Goal: Task Accomplishment & Management: Complete application form

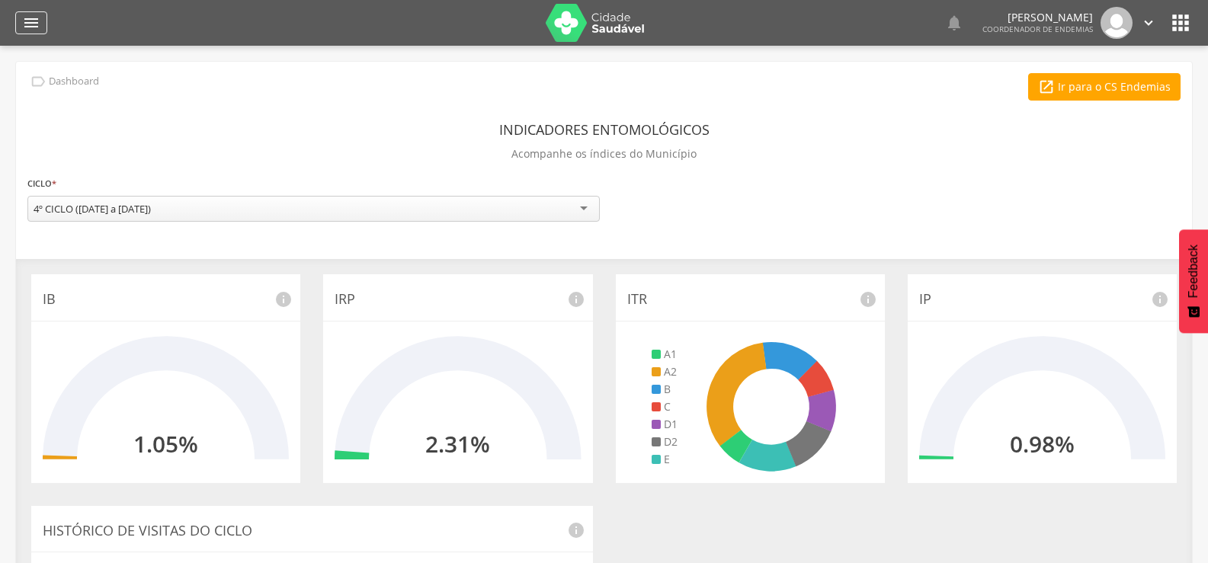
click at [28, 17] on icon "" at bounding box center [31, 23] width 18 height 18
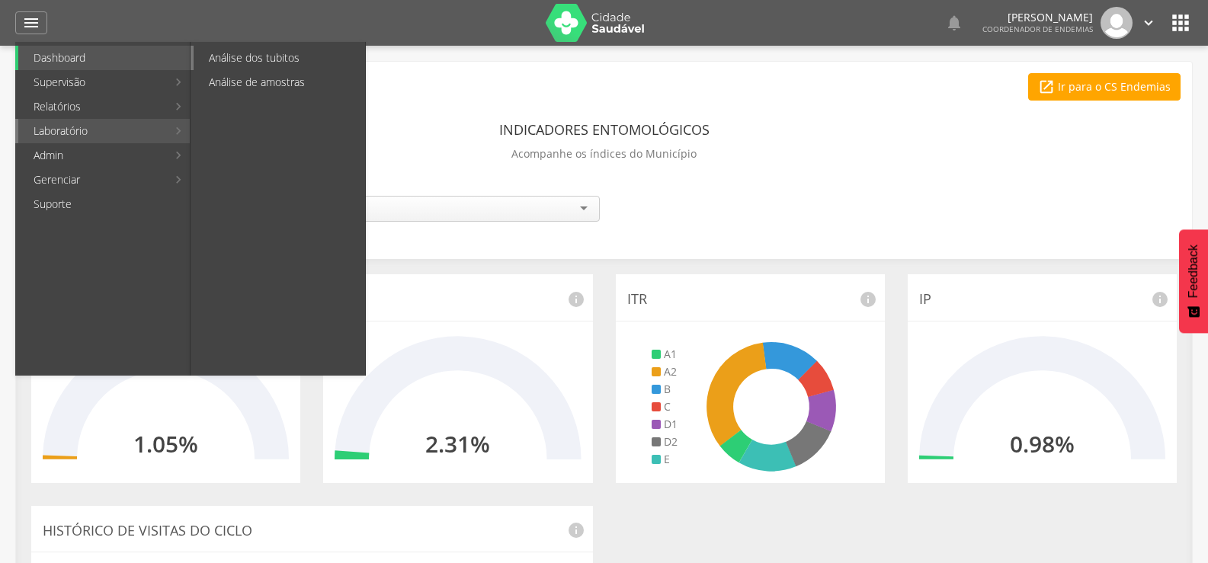
click at [277, 54] on link "Análise dos tubitos" at bounding box center [279, 58] width 171 height 24
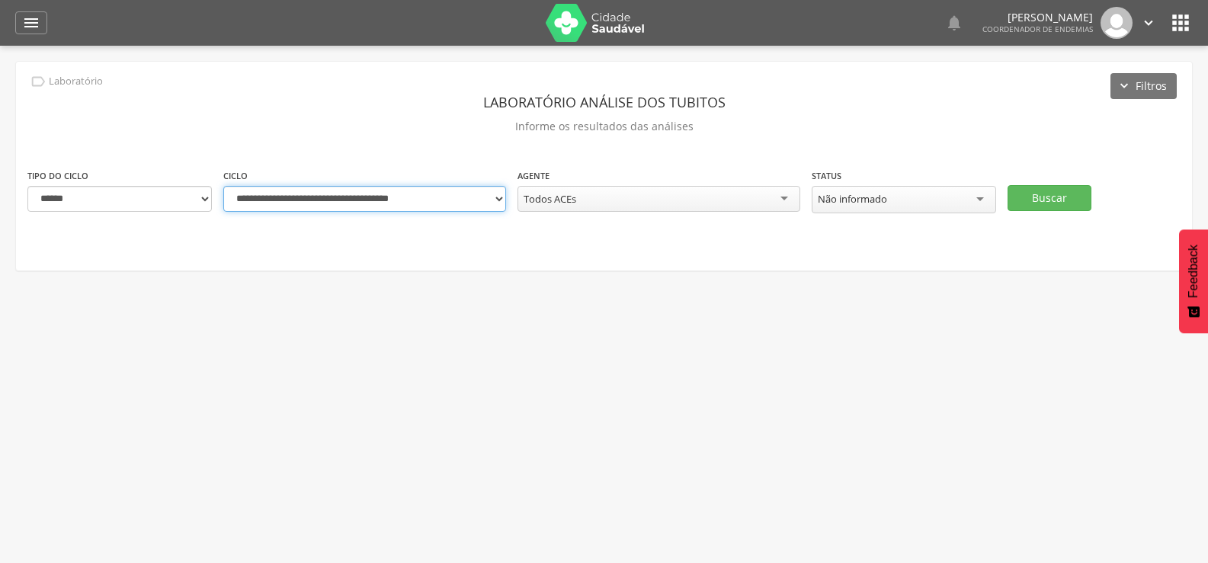
click at [497, 199] on select "**********" at bounding box center [364, 199] width 283 height 26
select select "**********"
click at [223, 186] on select "**********" at bounding box center [364, 199] width 283 height 26
click at [626, 201] on div "Todos ACEs" at bounding box center [658, 199] width 283 height 26
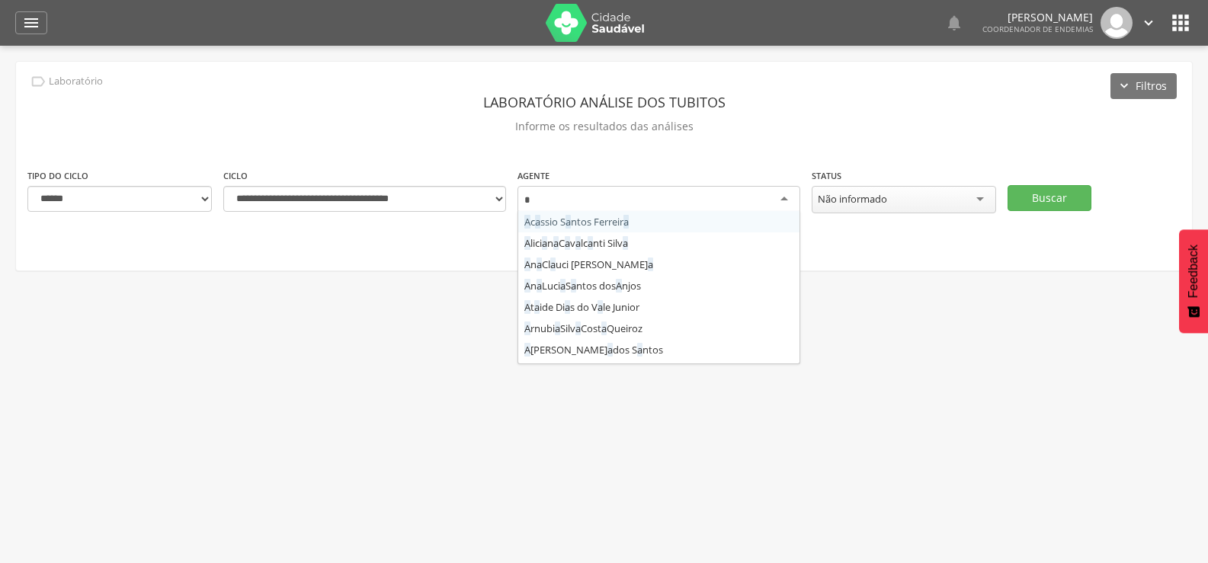
type input "**"
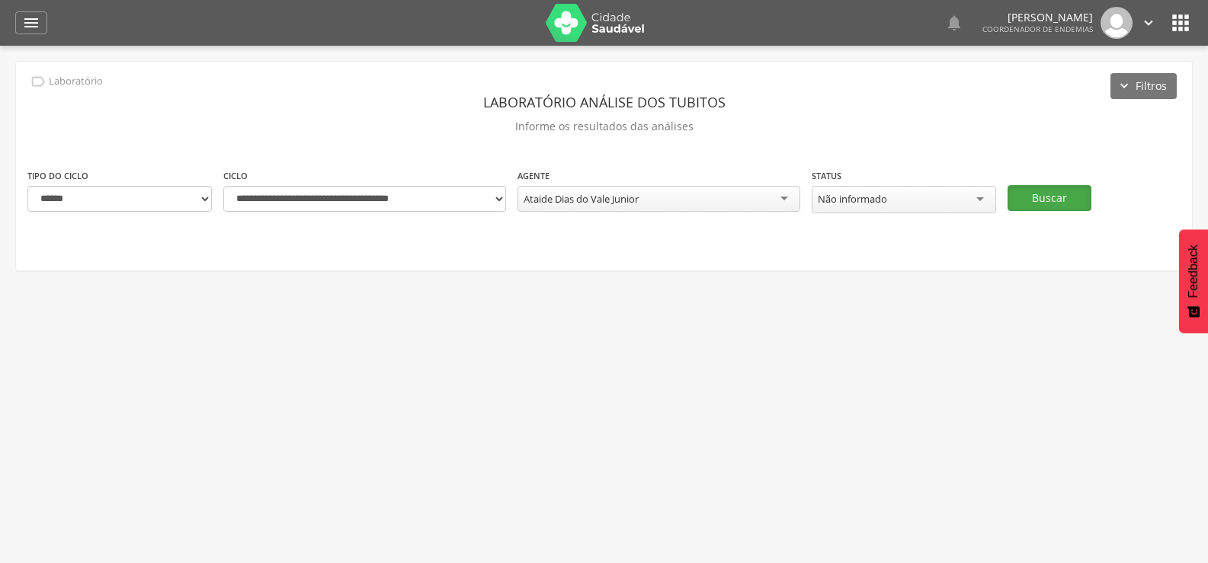
click at [1040, 189] on button "Buscar" at bounding box center [1049, 198] width 84 height 26
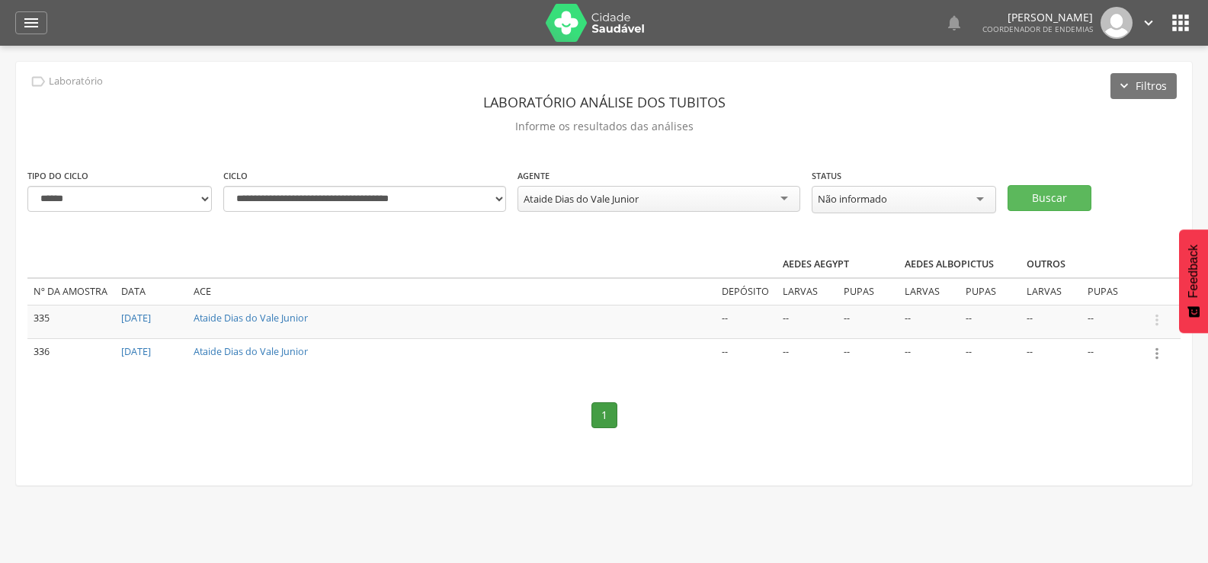
click at [1154, 345] on icon "" at bounding box center [1156, 353] width 17 height 17
click at [1109, 318] on link "Informar resultado" at bounding box center [1104, 327] width 120 height 19
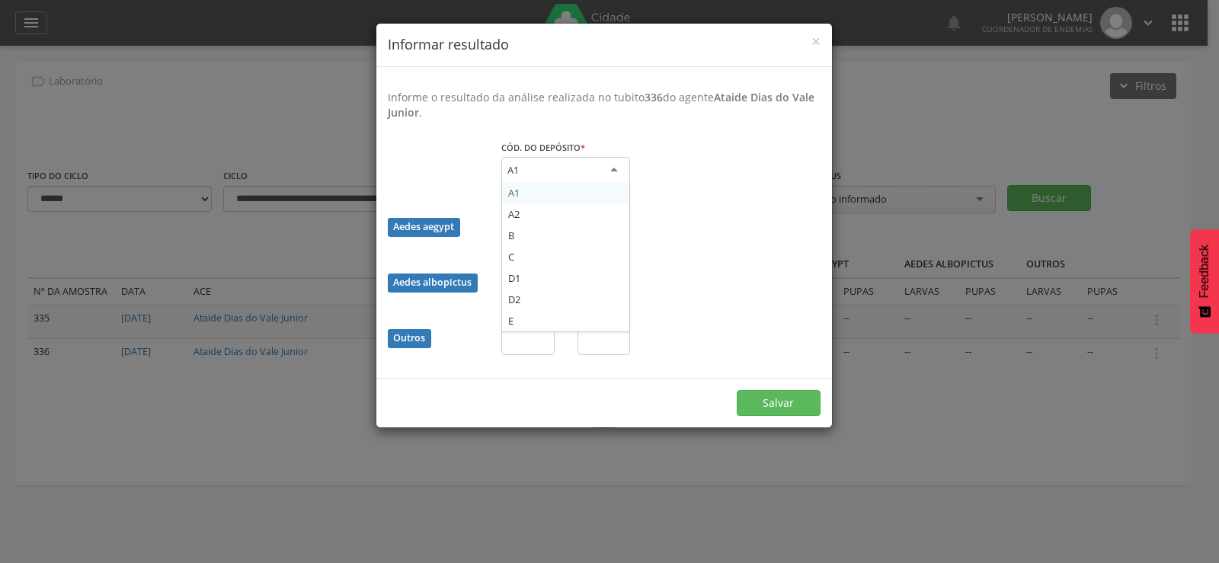
click at [559, 162] on div "A1" at bounding box center [565, 170] width 129 height 27
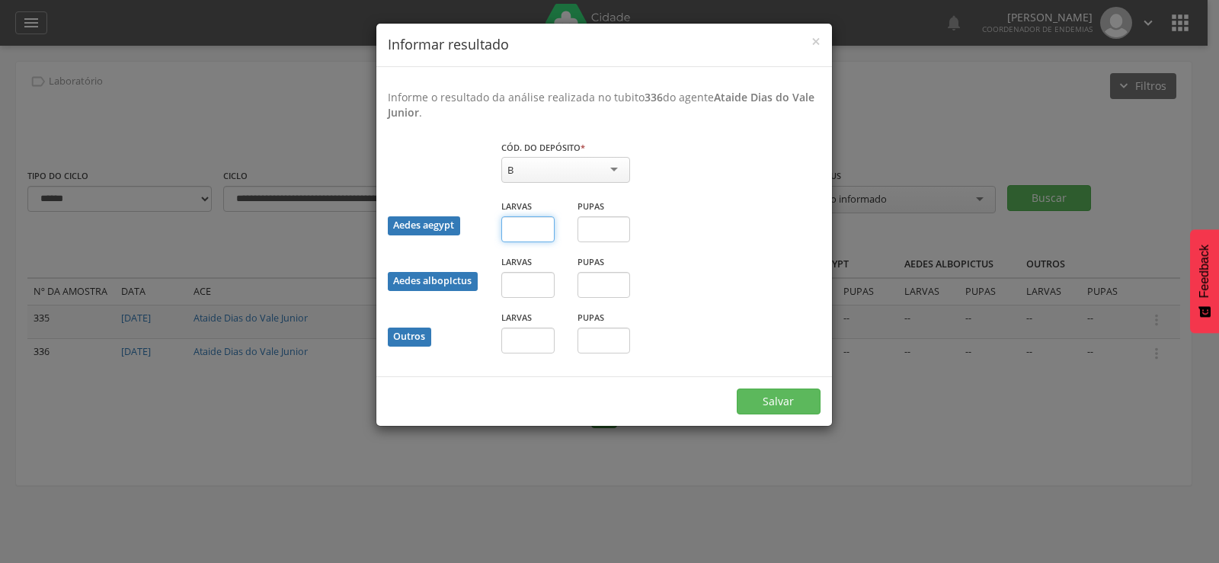
click at [528, 233] on input "text" at bounding box center [527, 229] width 53 height 26
type input "*"
click at [770, 393] on button "Salvar" at bounding box center [779, 402] width 84 height 26
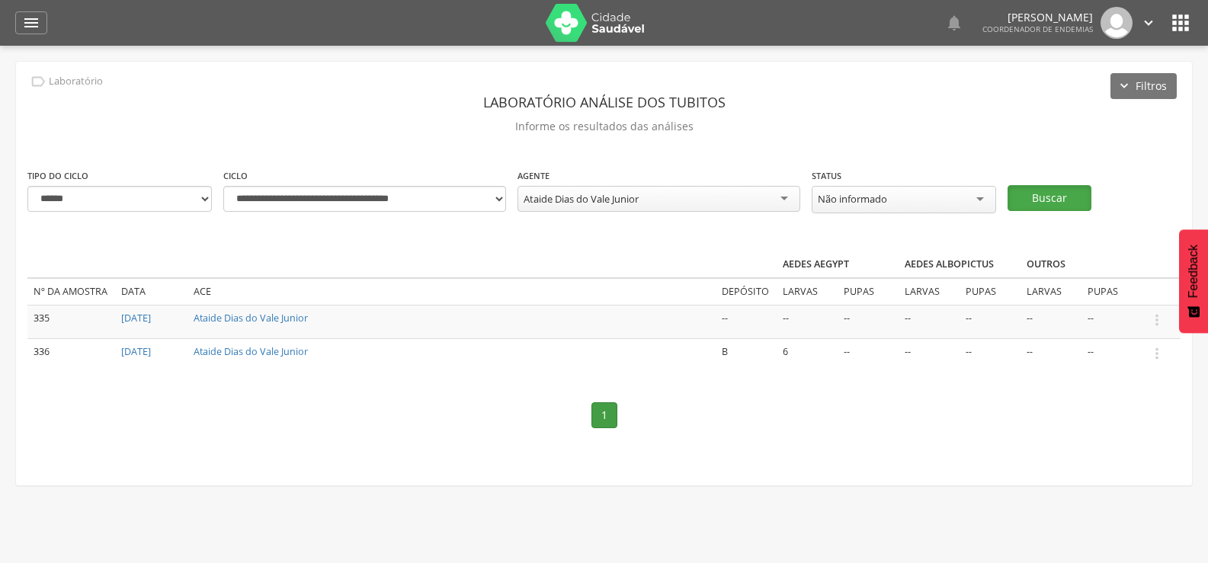
click at [1066, 194] on button "Buscar" at bounding box center [1049, 198] width 84 height 26
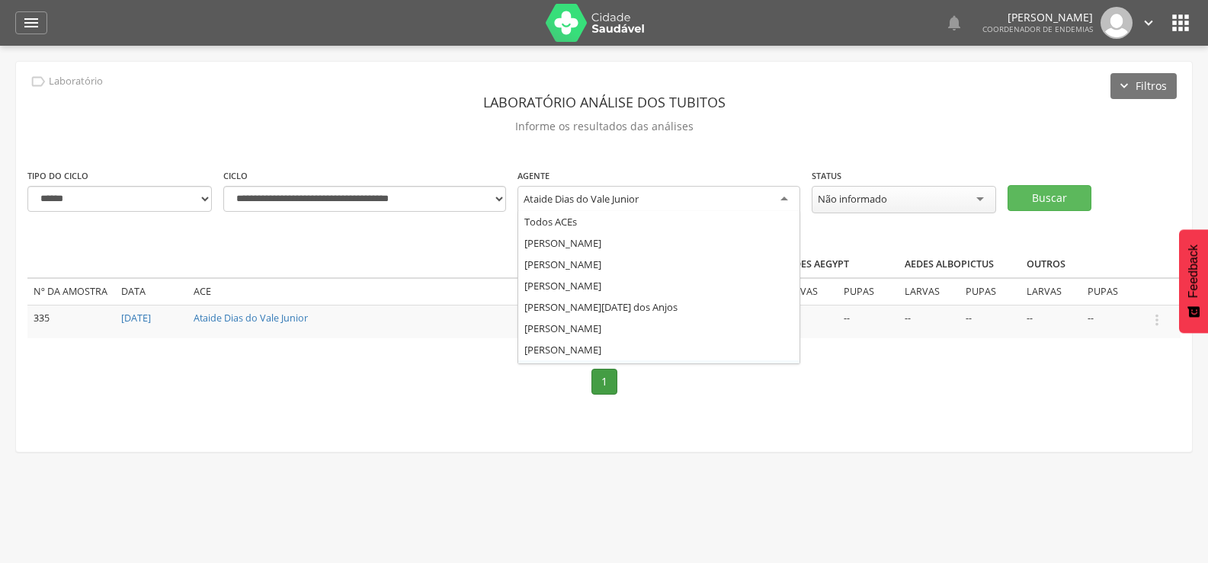
scroll to position [149, 0]
click at [652, 188] on div "Ataide Dias do Vale Junior" at bounding box center [658, 199] width 283 height 27
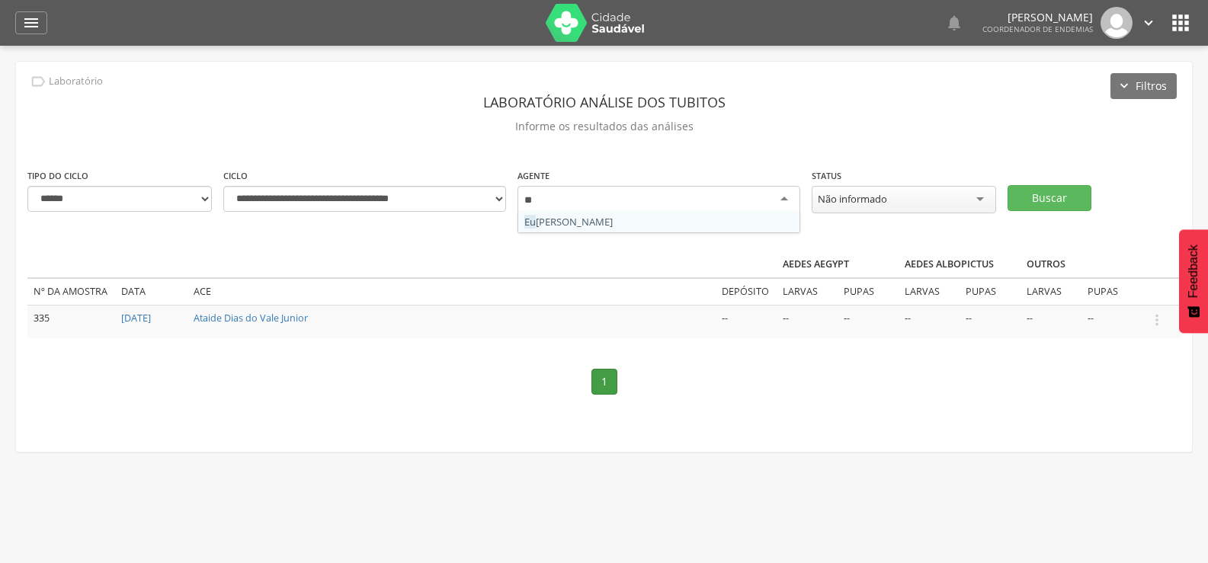
scroll to position [0, 0]
type input "****"
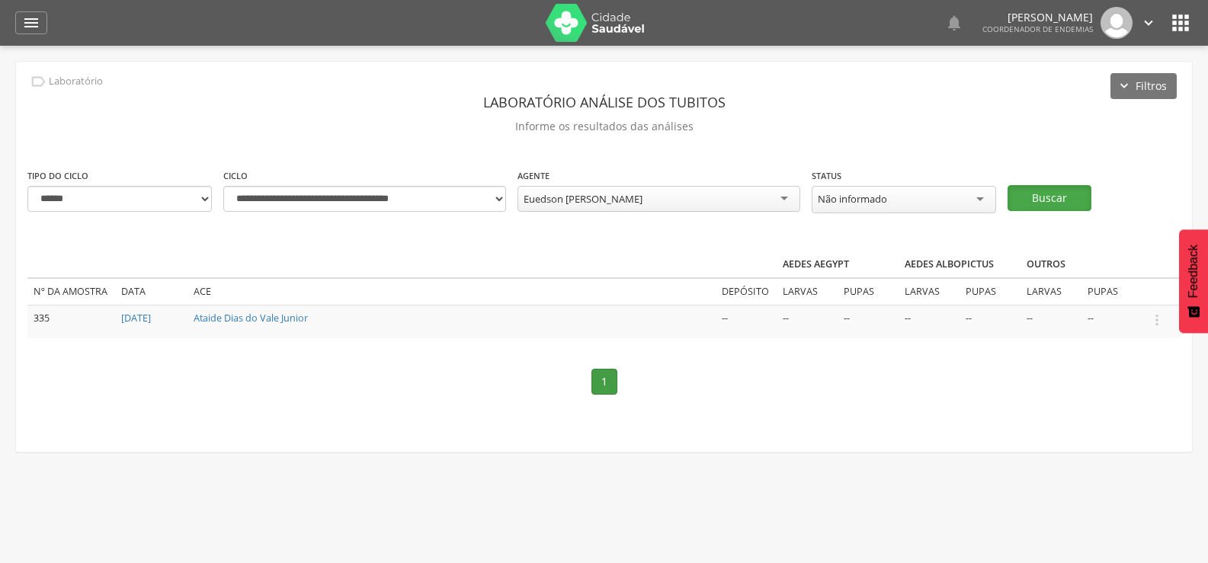
click at [1055, 190] on button "Buscar" at bounding box center [1049, 198] width 84 height 26
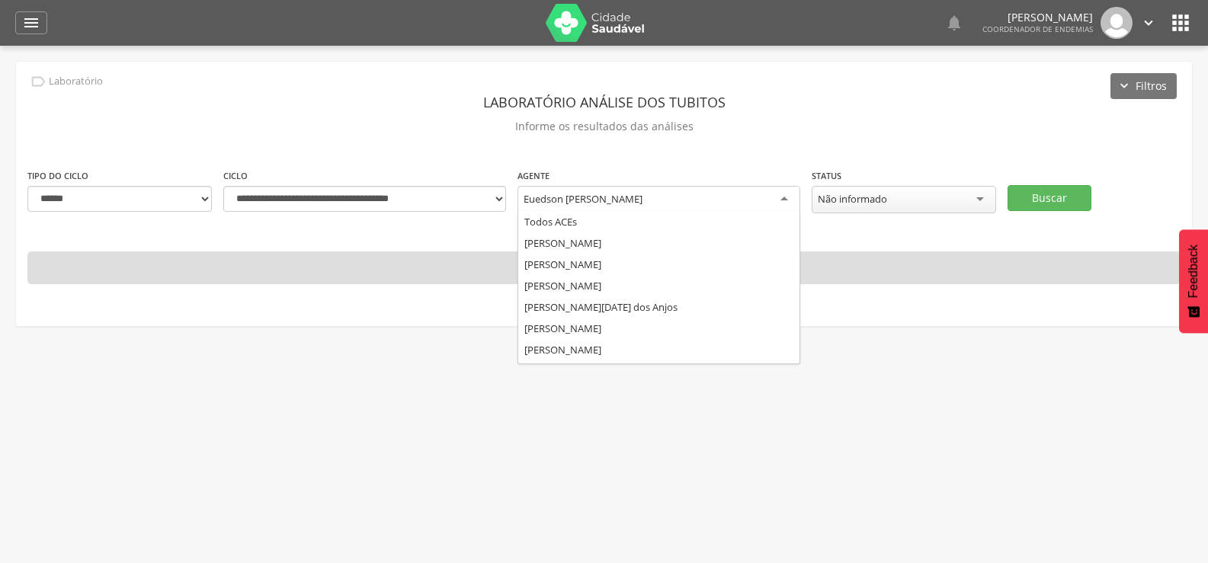
click at [667, 191] on div "Euedson Antonio Ribeiro" at bounding box center [658, 199] width 283 height 27
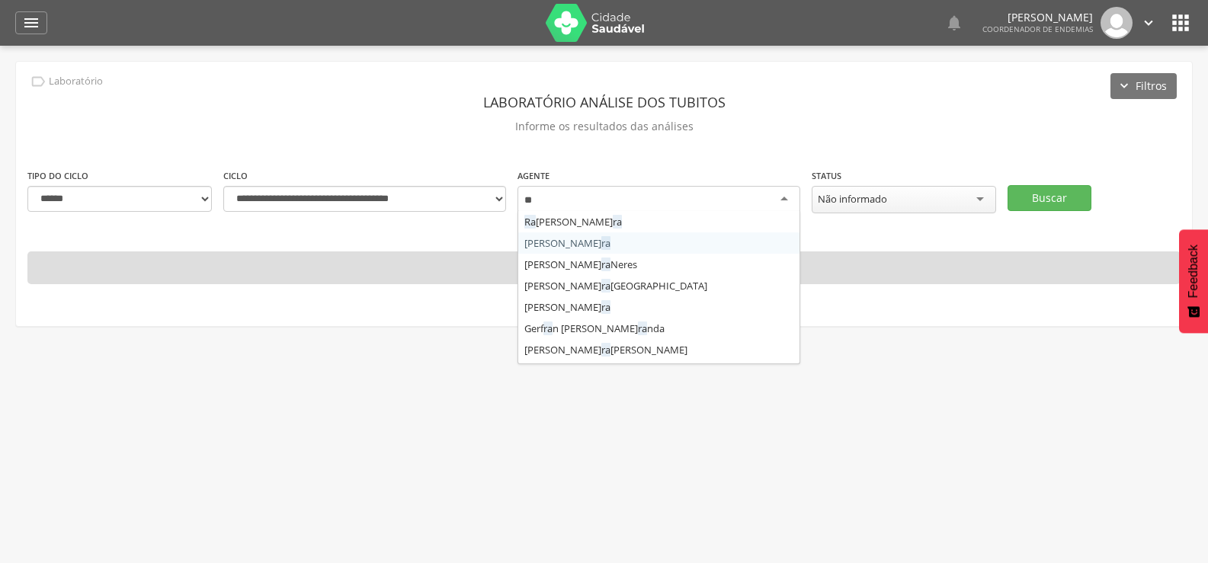
type input "***"
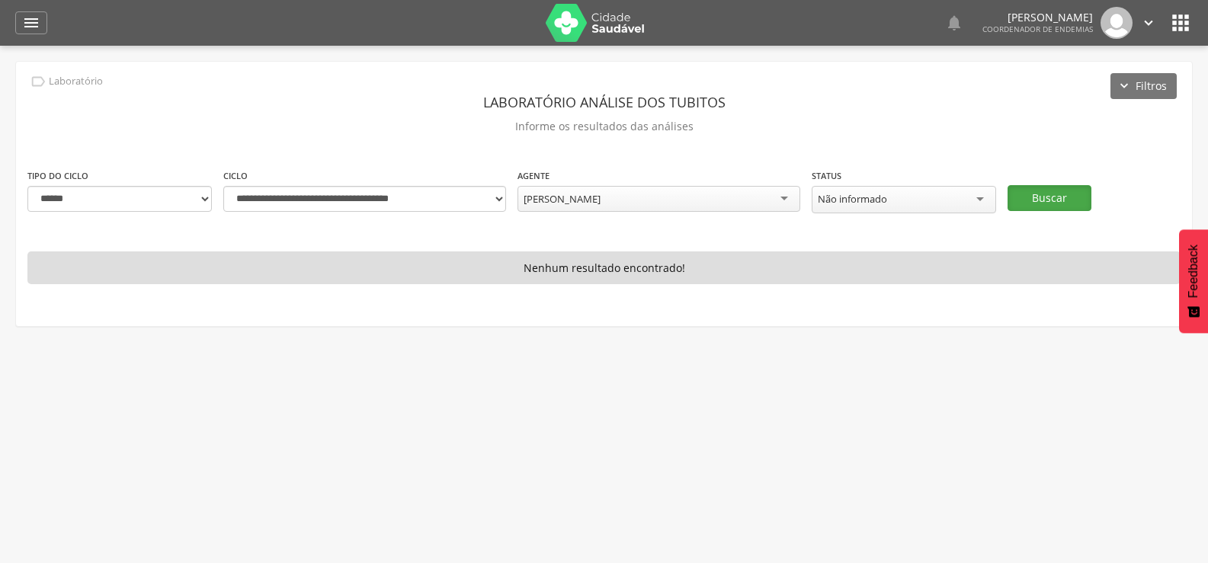
click at [1048, 190] on button "Buscar" at bounding box center [1049, 198] width 84 height 26
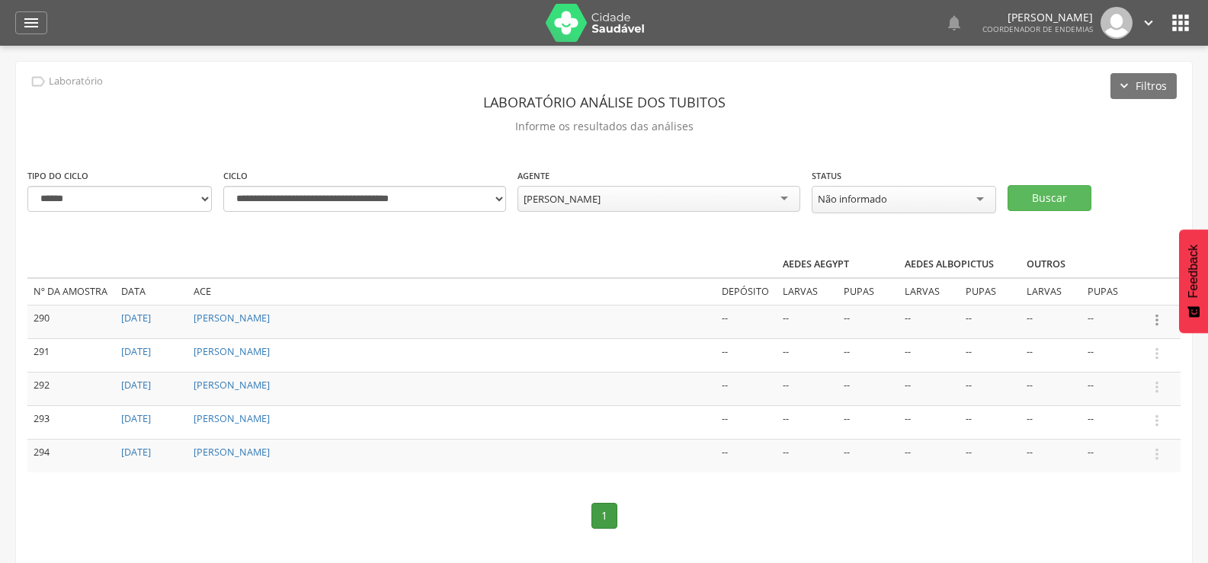
click at [1157, 315] on icon "" at bounding box center [1156, 320] width 17 height 17
click at [1097, 288] on link "Informar resultado" at bounding box center [1104, 294] width 120 height 19
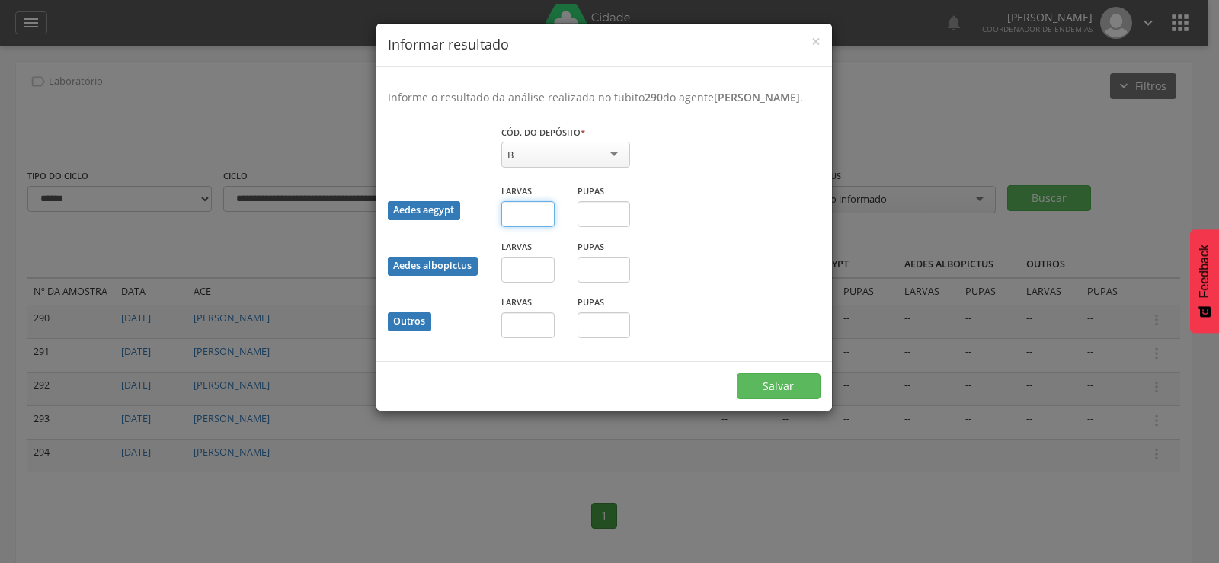
click at [519, 227] on input "text" at bounding box center [527, 214] width 53 height 26
type input "*"
click at [772, 390] on button "Salvar" at bounding box center [779, 386] width 84 height 26
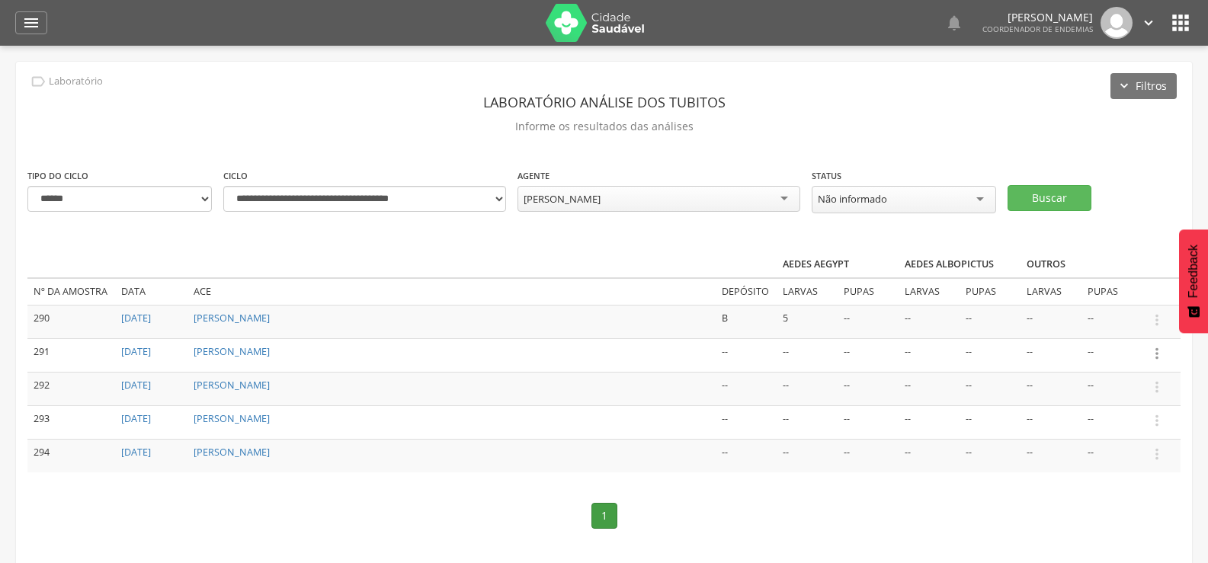
click at [1155, 348] on icon "" at bounding box center [1156, 353] width 17 height 17
click at [1118, 319] on link "Informar resultado" at bounding box center [1104, 327] width 120 height 19
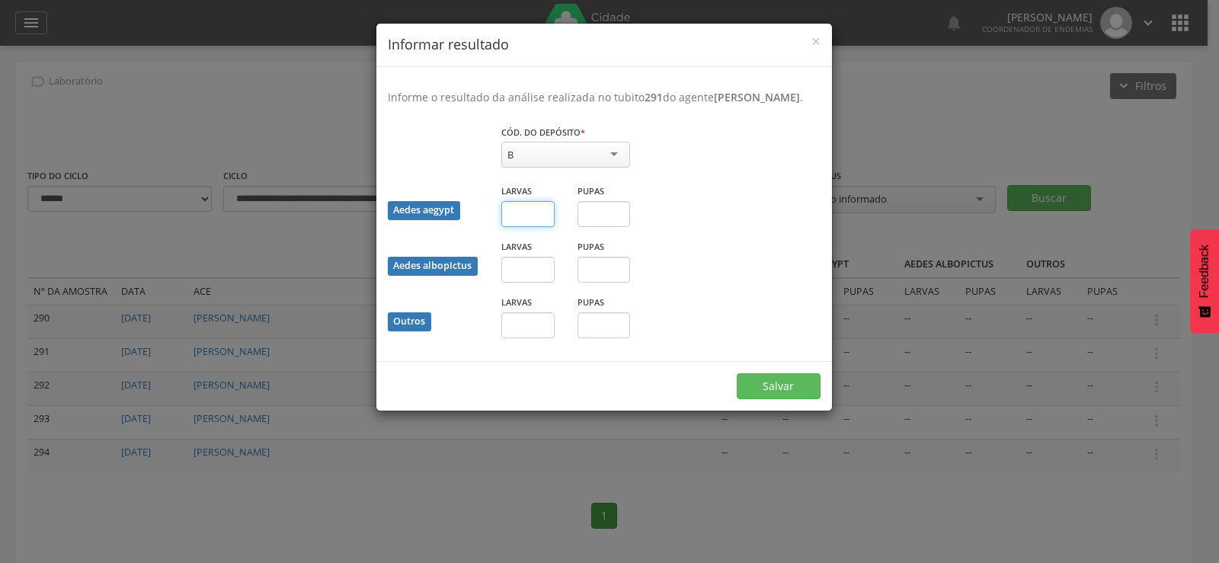
click at [543, 227] on input "text" at bounding box center [527, 214] width 53 height 26
type input "*"
click at [606, 227] on input "text" at bounding box center [604, 214] width 53 height 26
type input "*"
click at [777, 393] on button "Salvar" at bounding box center [779, 386] width 84 height 26
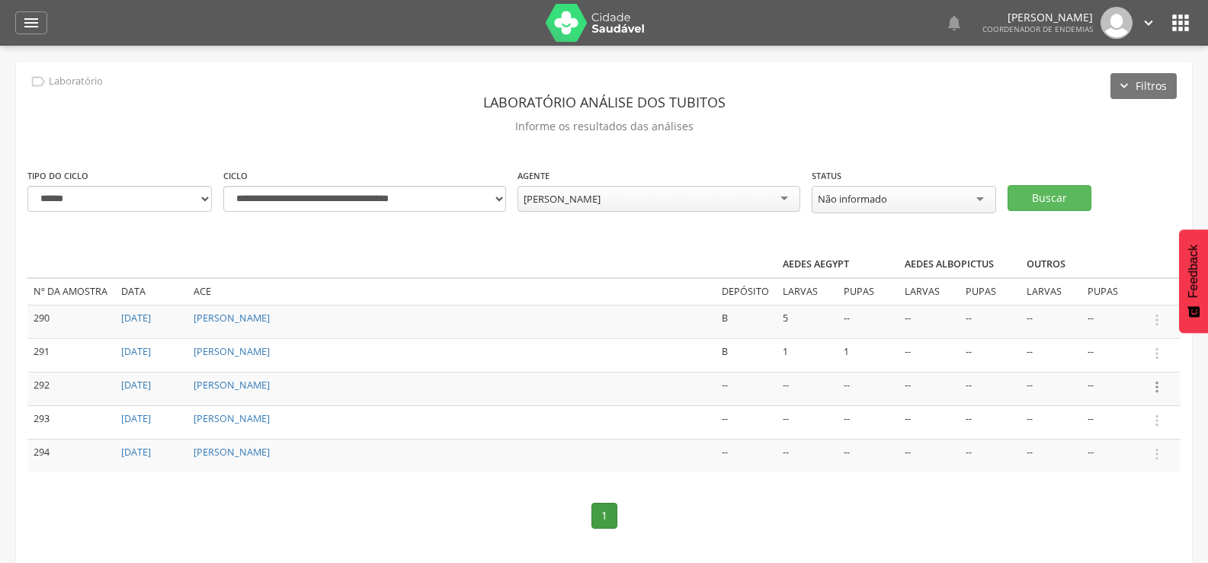
click at [1152, 382] on icon "" at bounding box center [1156, 387] width 17 height 17
click at [1114, 357] on link "Informar resultado" at bounding box center [1104, 361] width 120 height 19
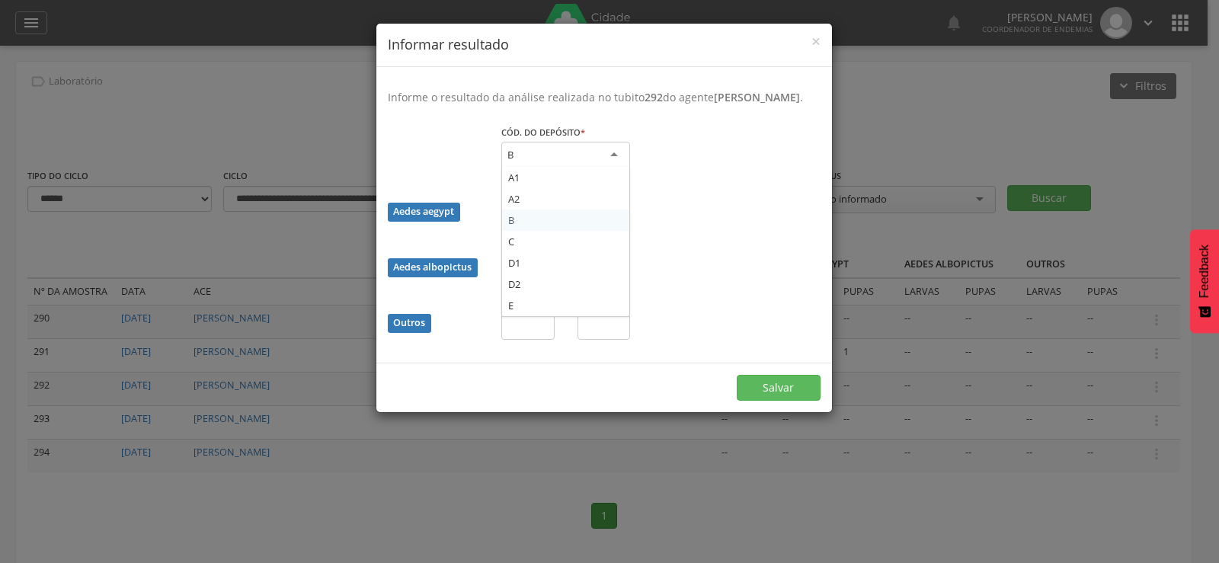
click at [574, 162] on div "B" at bounding box center [565, 155] width 129 height 27
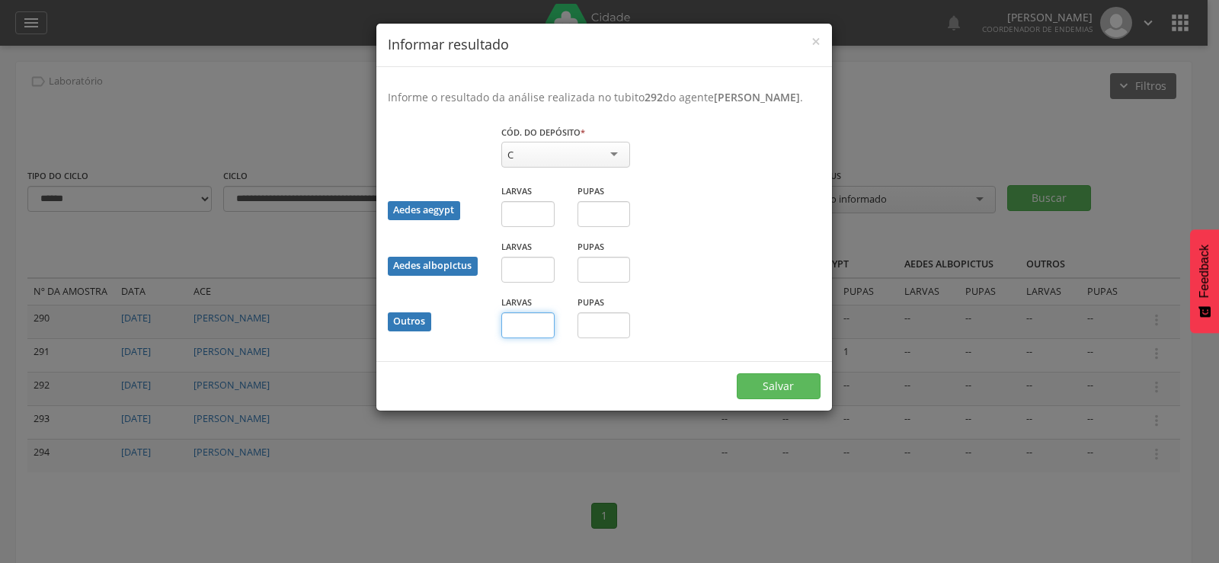
click at [518, 338] on input "text" at bounding box center [527, 325] width 53 height 26
type input "*"
click at [769, 399] on button "Salvar" at bounding box center [779, 386] width 84 height 26
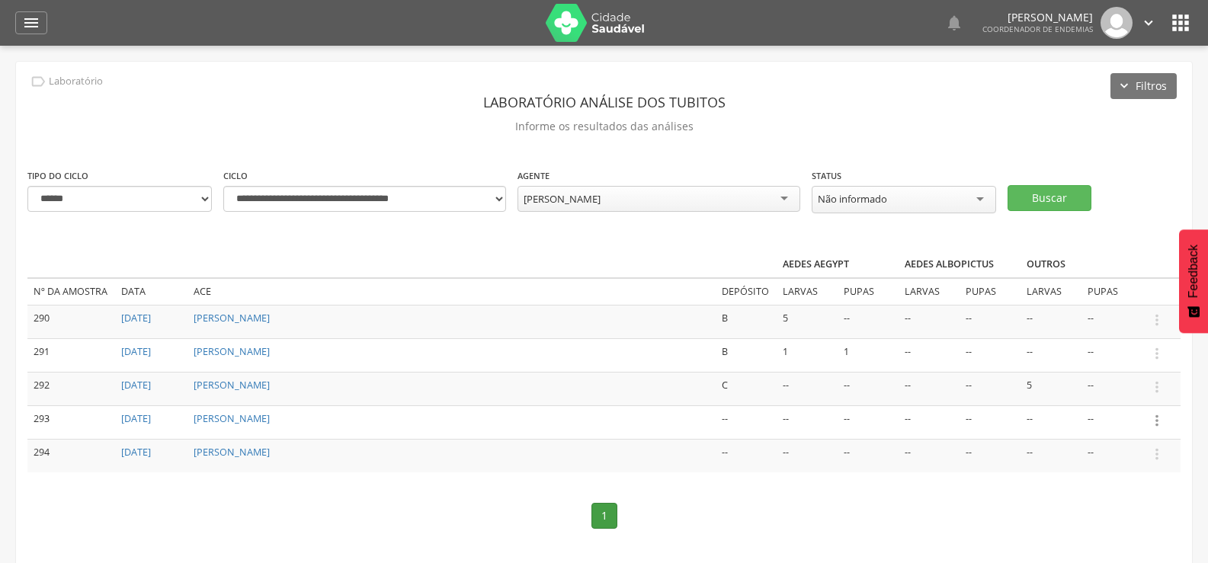
click at [1154, 415] on icon "" at bounding box center [1156, 420] width 17 height 17
click at [1122, 386] on link "Informar resultado" at bounding box center [1104, 395] width 120 height 19
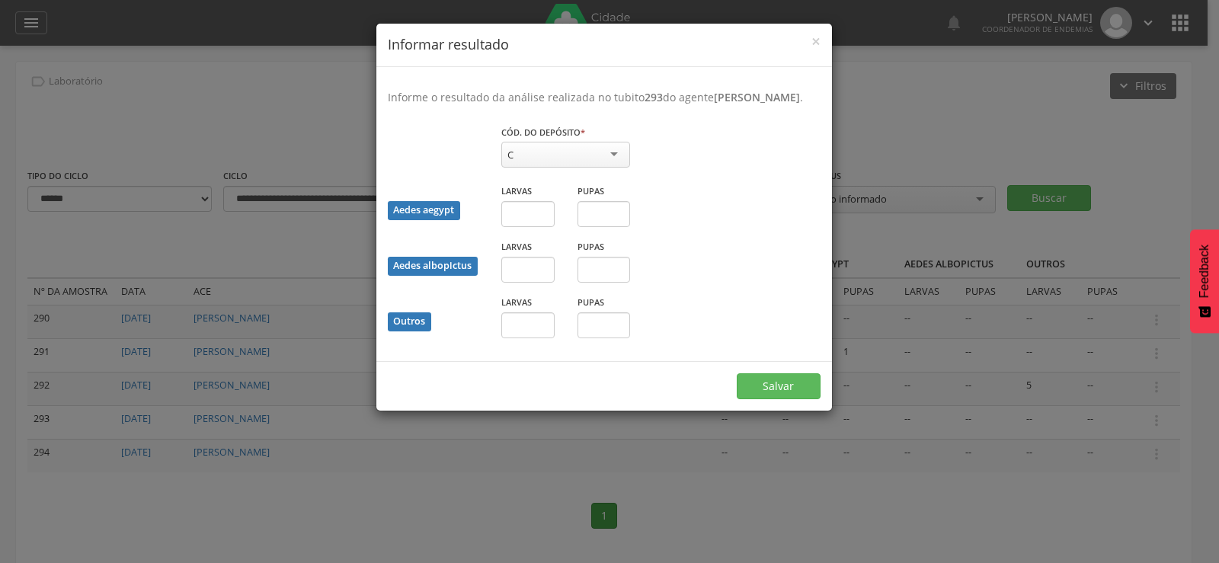
click at [551, 167] on div "C" at bounding box center [565, 155] width 129 height 26
click at [525, 338] on input "text" at bounding box center [527, 325] width 53 height 26
type input "*"
click at [596, 338] on input "text" at bounding box center [604, 325] width 53 height 26
type input "*"
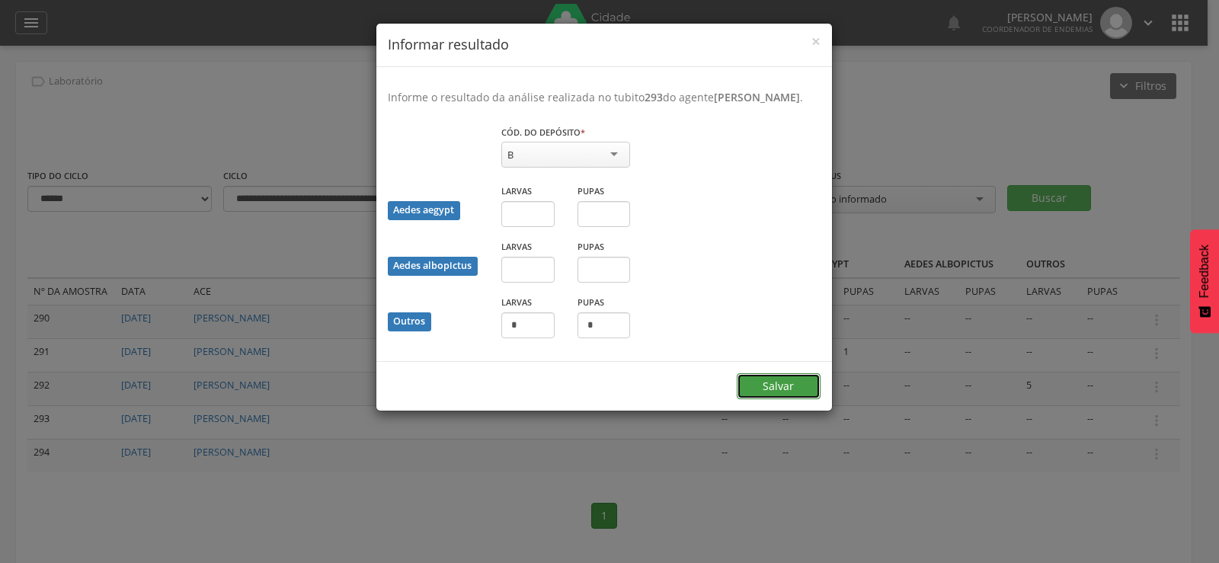
click at [760, 390] on button "Salvar" at bounding box center [779, 386] width 84 height 26
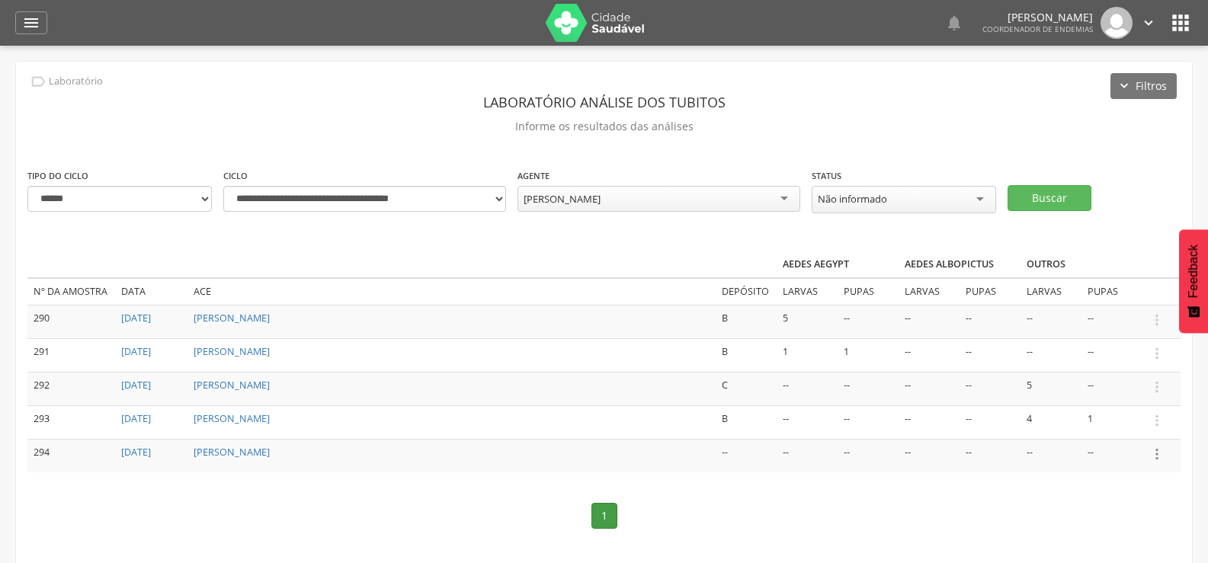
click at [1158, 449] on icon "" at bounding box center [1156, 454] width 17 height 17
click at [1109, 424] on link "Informar resultado" at bounding box center [1104, 428] width 120 height 19
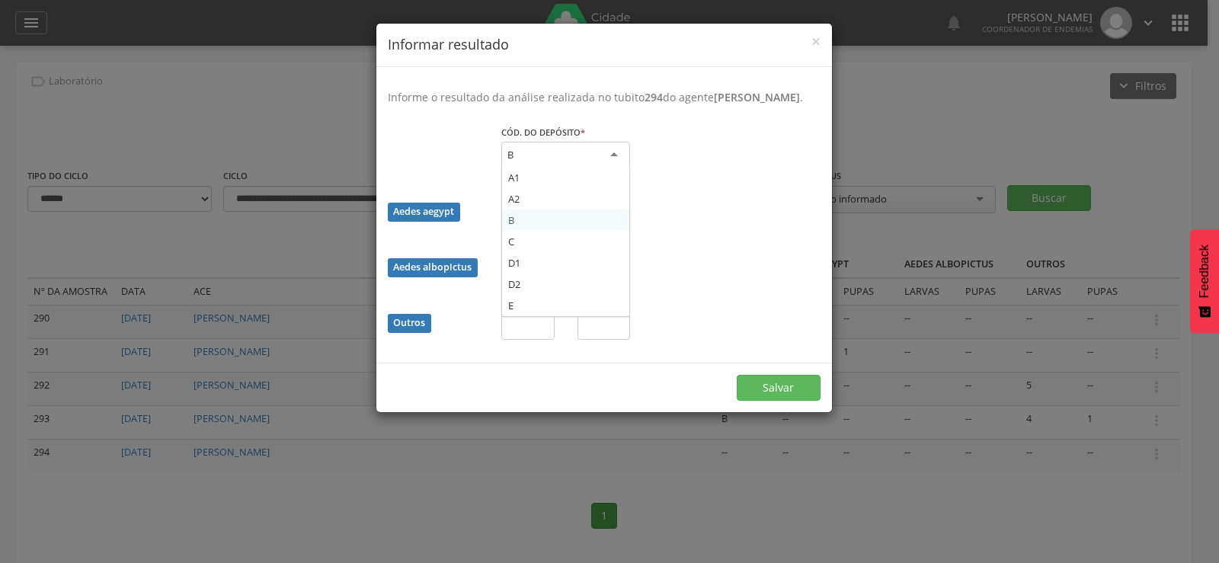
click at [611, 163] on div "B" at bounding box center [565, 155] width 129 height 27
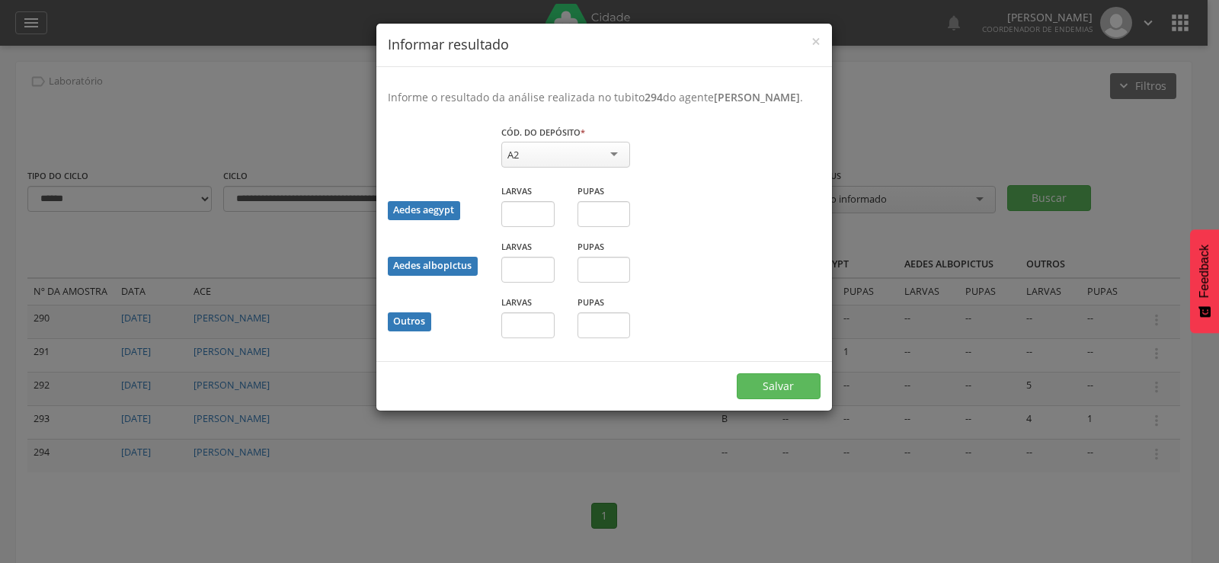
click at [530, 361] on div "Informe o resultado da análise realizada no tubito 294 do agente Raiane dos San…" at bounding box center [604, 214] width 456 height 294
click at [533, 338] on input "text" at bounding box center [527, 325] width 53 height 26
type input "*"
click at [784, 397] on button "Salvar" at bounding box center [779, 386] width 84 height 26
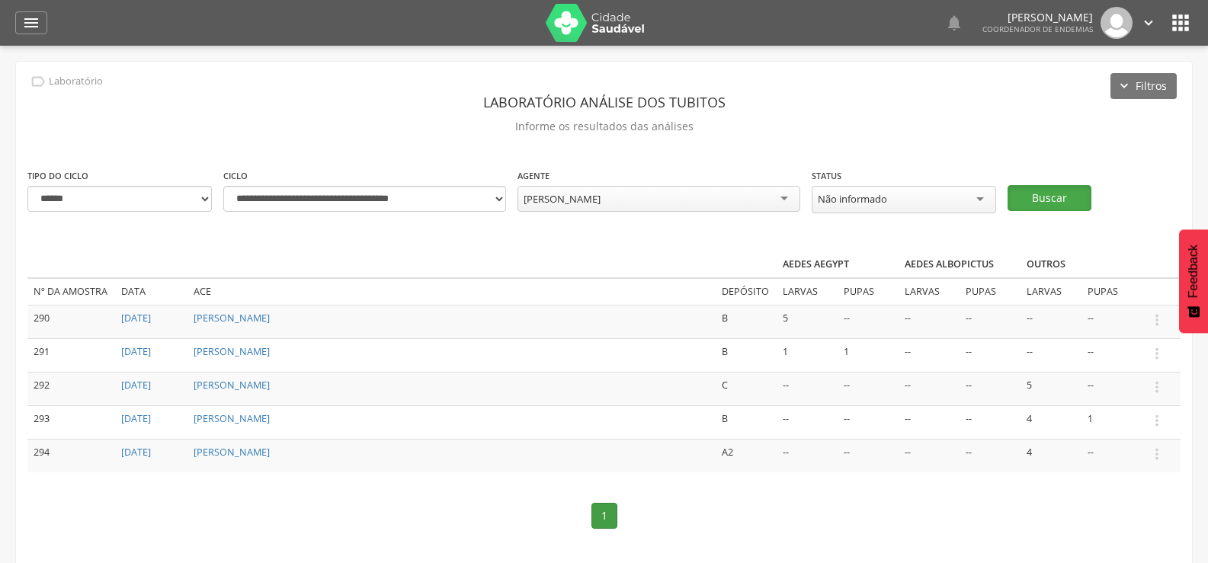
click at [1056, 190] on button "Buscar" at bounding box center [1049, 198] width 84 height 26
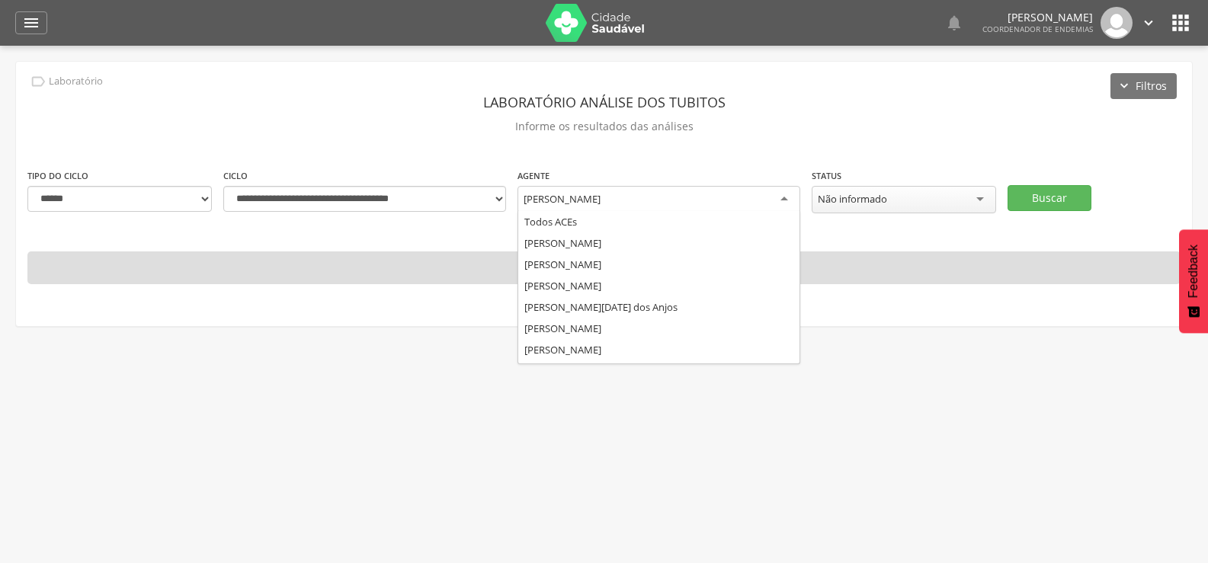
click at [669, 190] on div "Raiane dos Santos Pereira" at bounding box center [658, 199] width 283 height 27
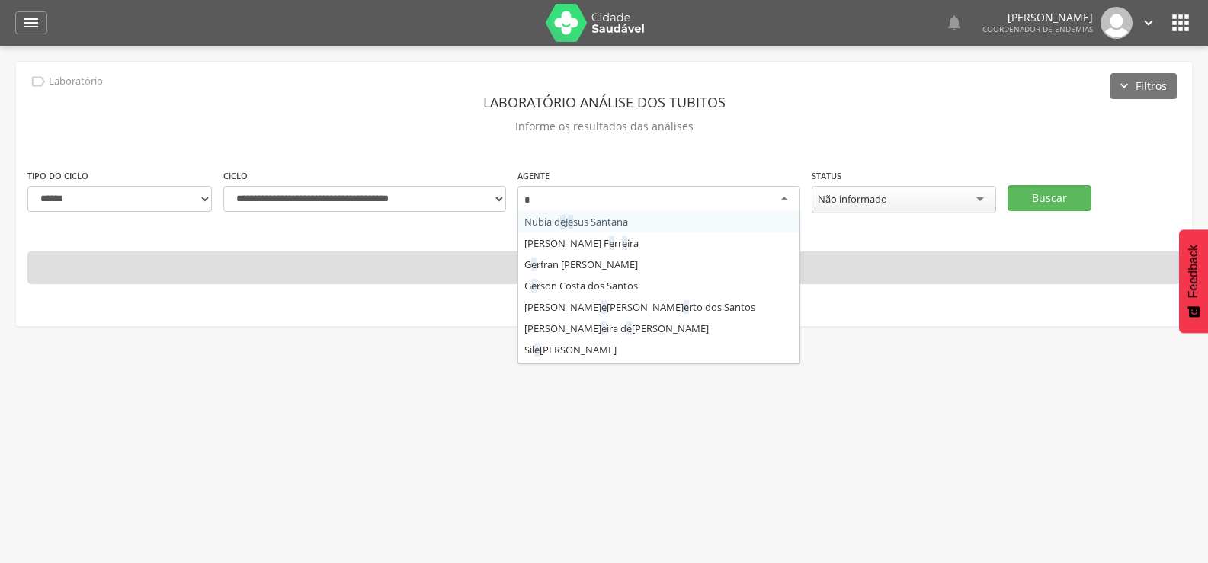
type input "**"
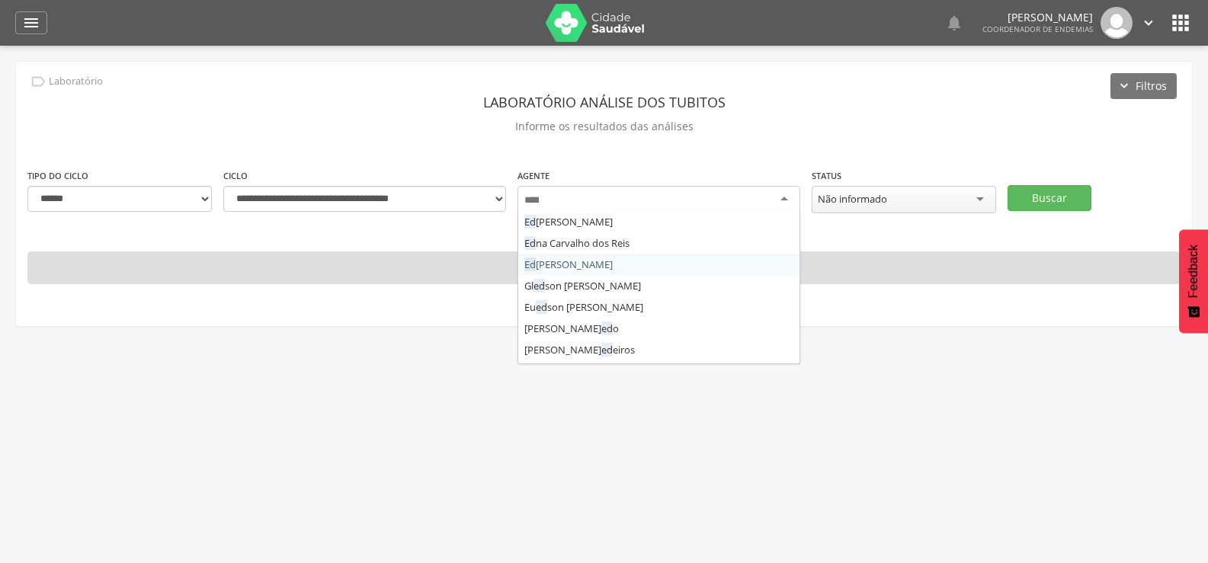
scroll to position [0, 0]
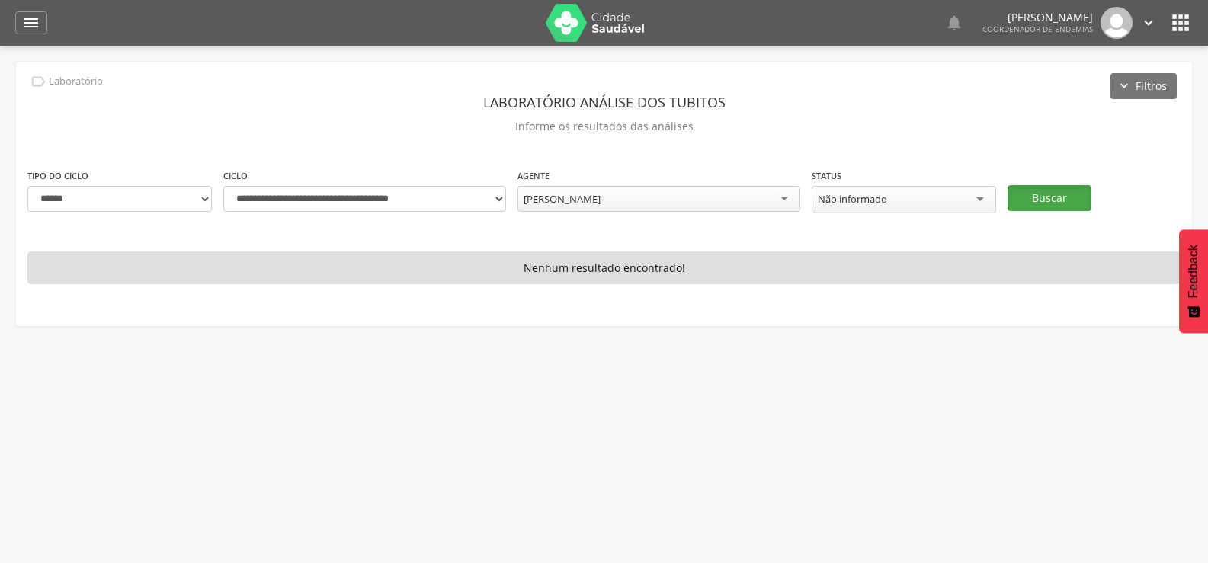
click at [1060, 193] on button "Buscar" at bounding box center [1049, 198] width 84 height 26
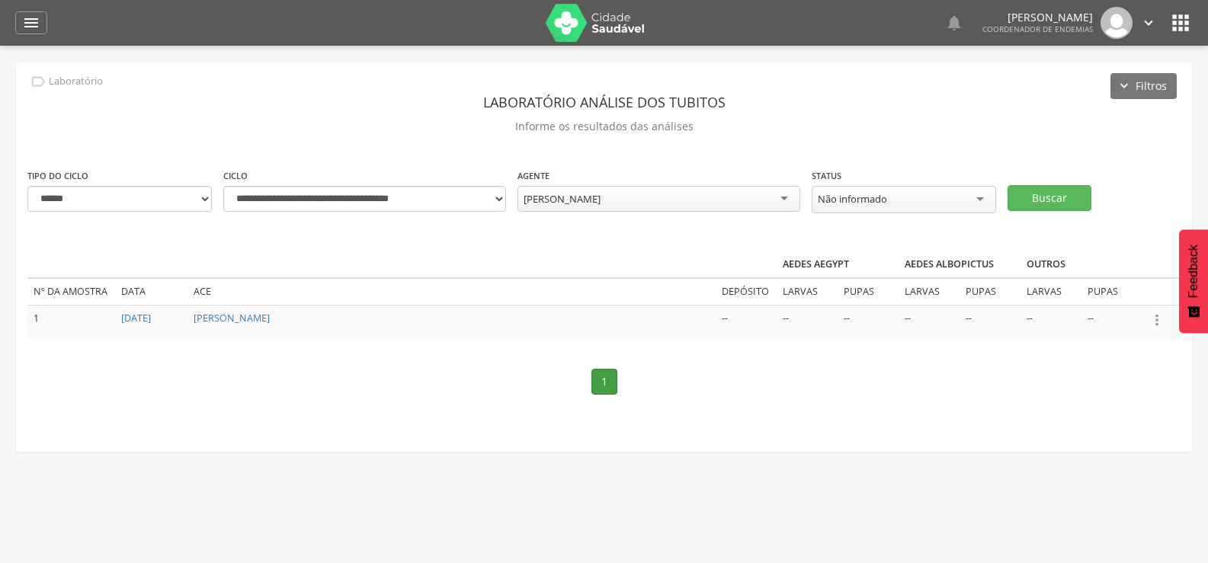
click at [1157, 312] on icon "" at bounding box center [1156, 320] width 17 height 17
click at [1135, 287] on link "Informar resultado" at bounding box center [1104, 294] width 120 height 19
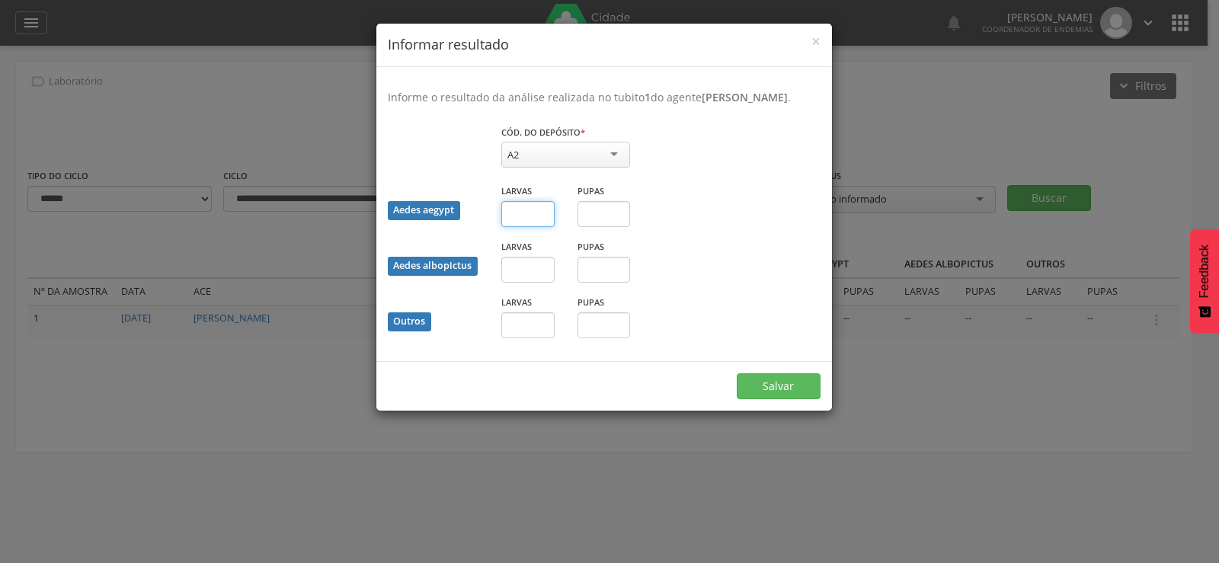
click at [521, 227] on input "text" at bounding box center [527, 214] width 53 height 26
type input "**"
click at [775, 395] on button "Salvar" at bounding box center [779, 386] width 84 height 26
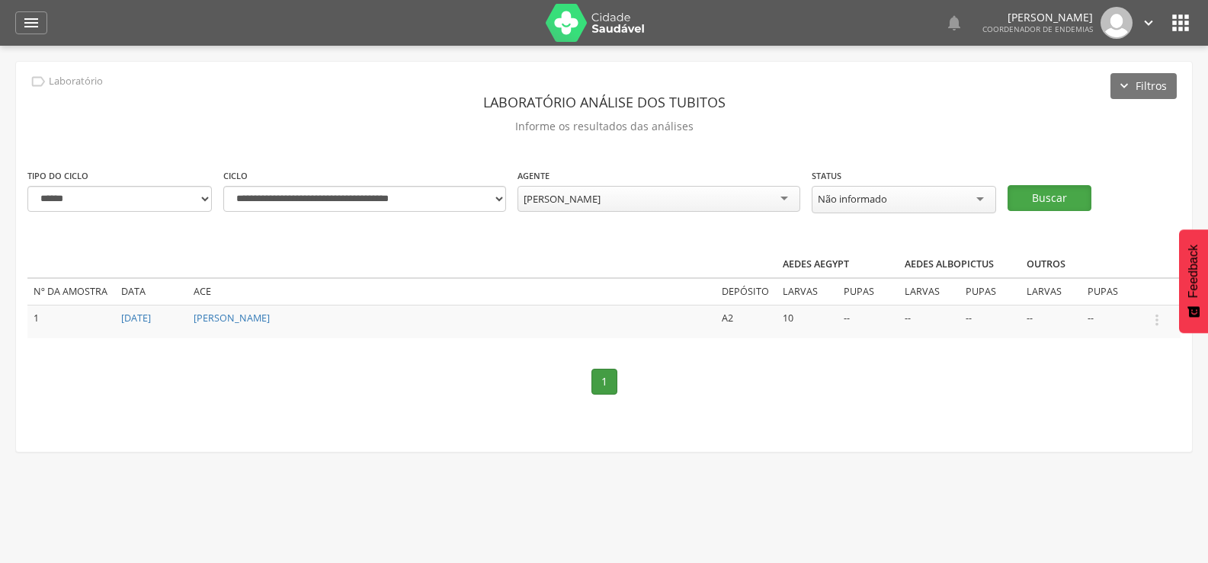
click at [1032, 192] on button "Buscar" at bounding box center [1049, 198] width 84 height 26
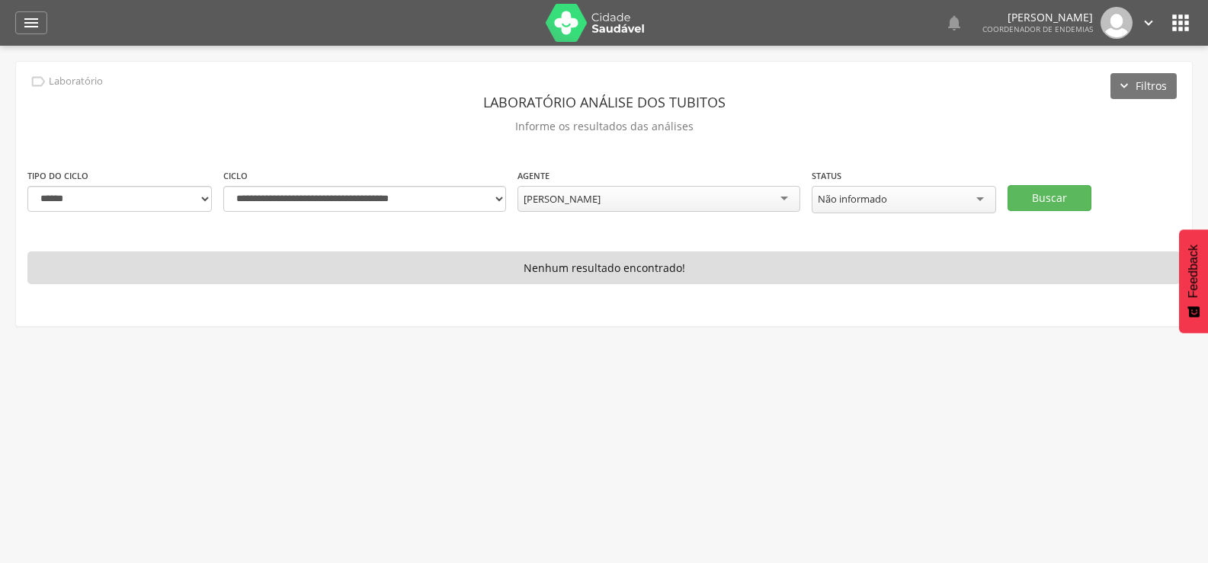
scroll to position [320, 0]
click at [673, 195] on div "Edmilson Fernandes da Silva" at bounding box center [658, 199] width 283 height 26
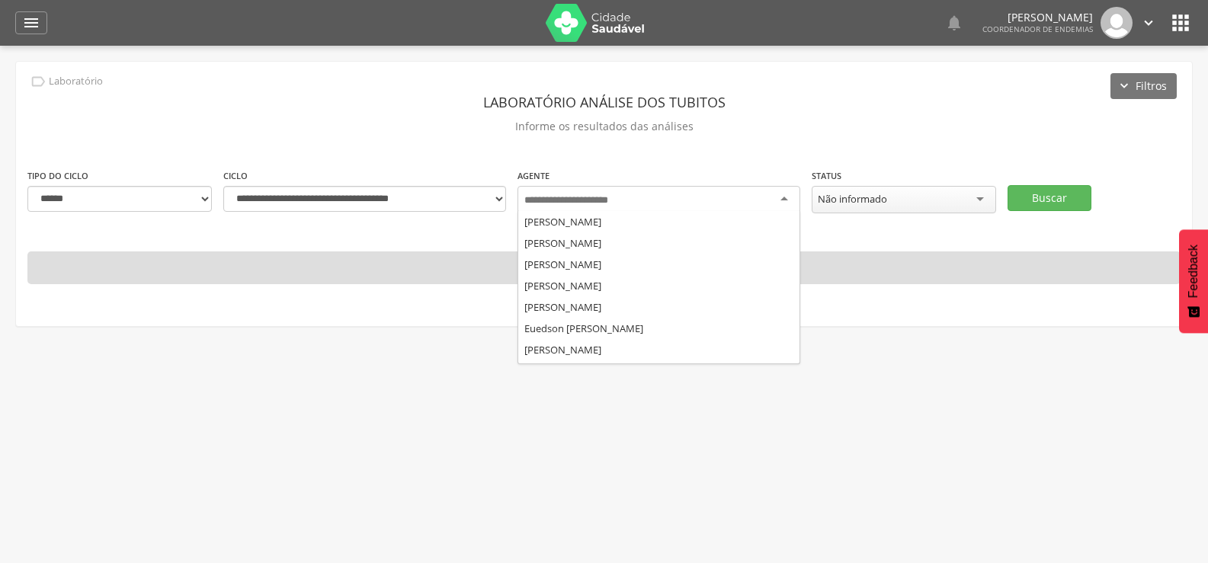
scroll to position [299, 0]
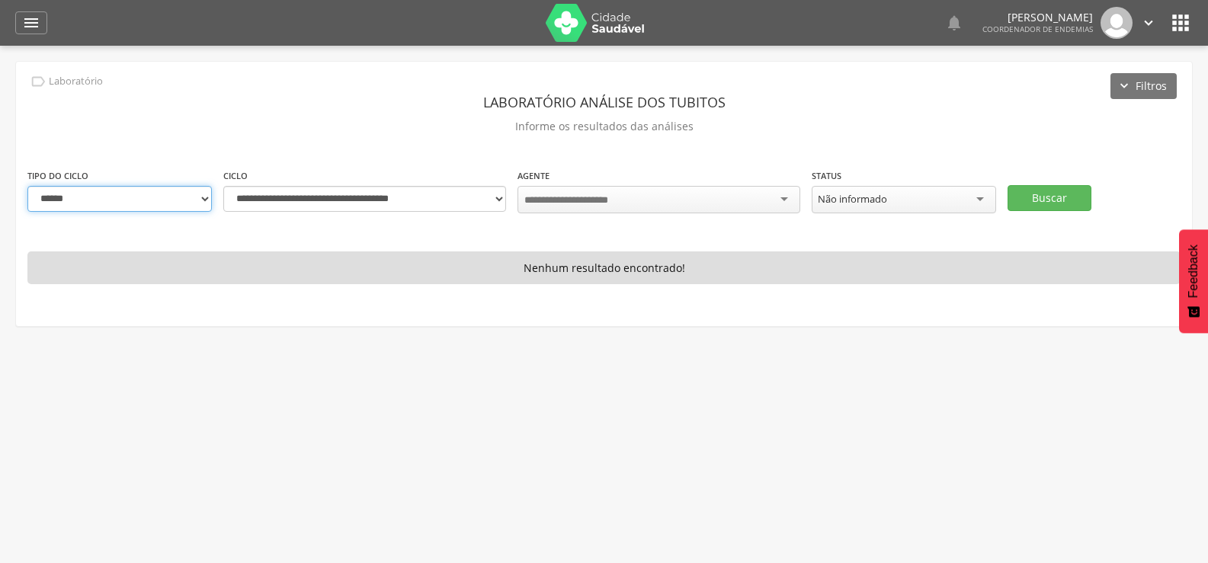
click at [199, 195] on select "**********" at bounding box center [119, 199] width 184 height 26
select select "*"
click at [27, 186] on select "**********" at bounding box center [119, 199] width 184 height 26
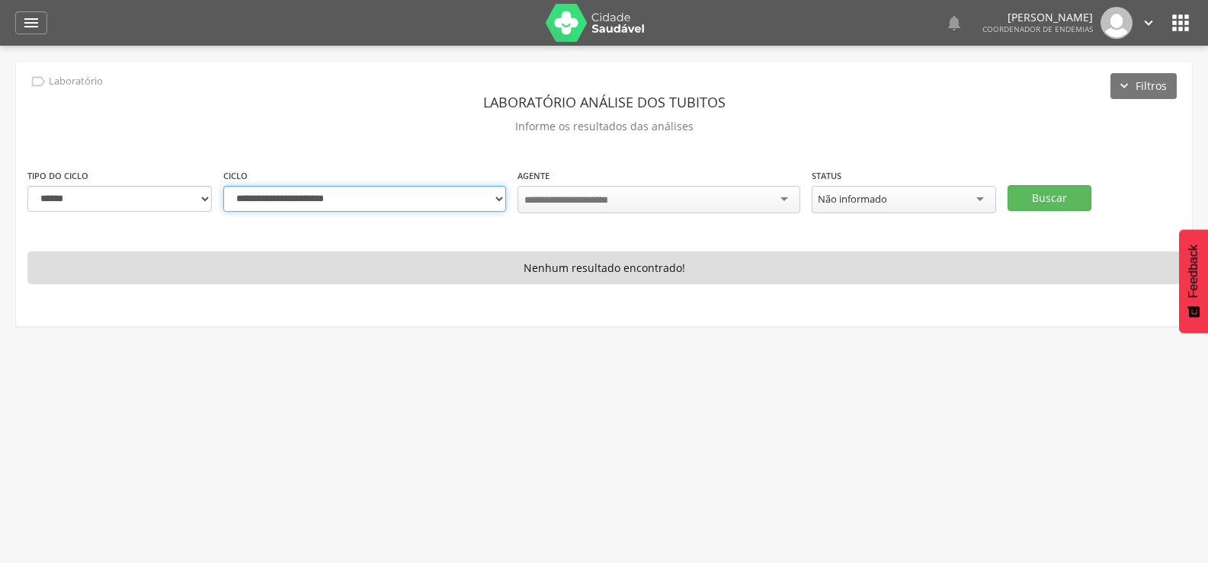
click at [497, 195] on select "**********" at bounding box center [364, 199] width 283 height 26
click at [223, 186] on select "**********" at bounding box center [364, 199] width 283 height 26
click at [1039, 186] on button "Buscar" at bounding box center [1049, 198] width 84 height 26
click at [491, 202] on select "**********" at bounding box center [364, 199] width 283 height 26
select select "**********"
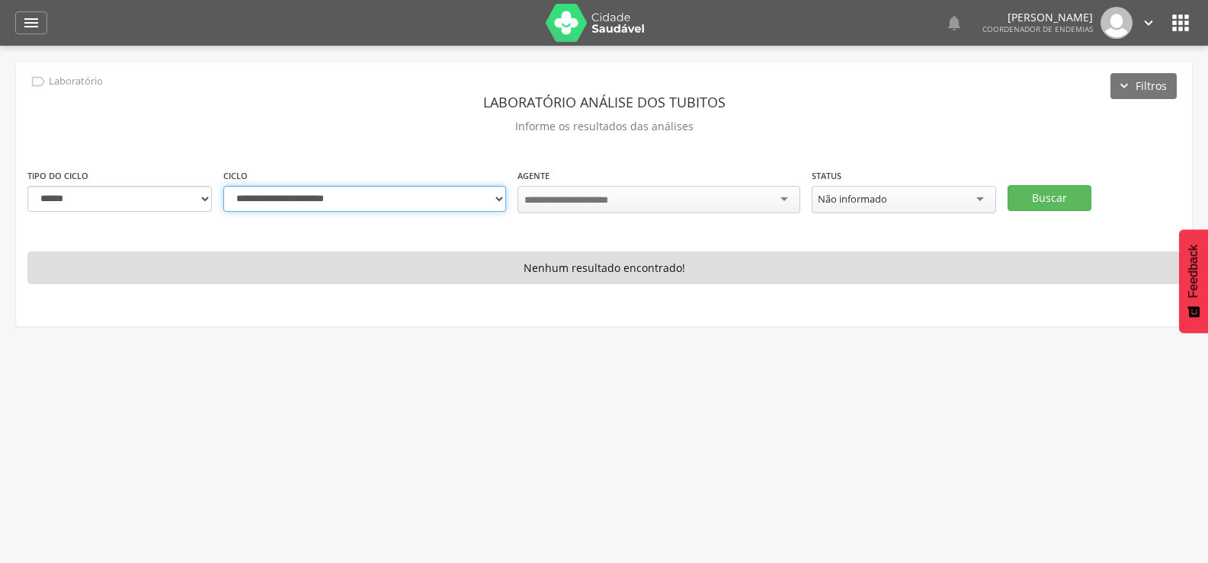
click at [223, 186] on select "**********" at bounding box center [364, 199] width 283 height 26
click at [1068, 200] on button "Buscar" at bounding box center [1049, 198] width 84 height 26
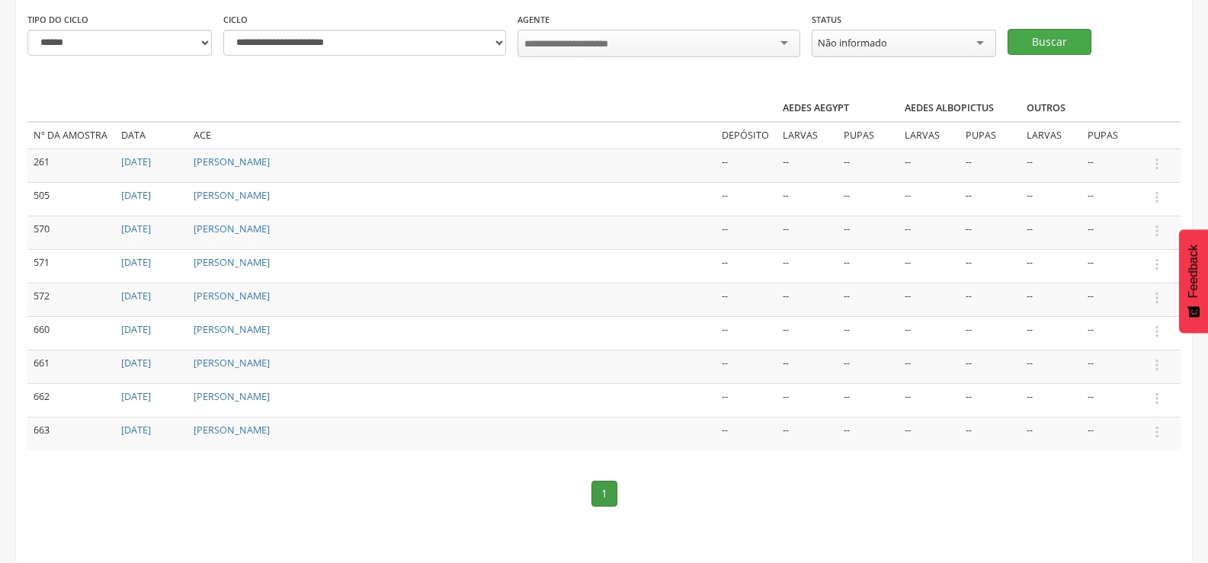
scroll to position [80, 0]
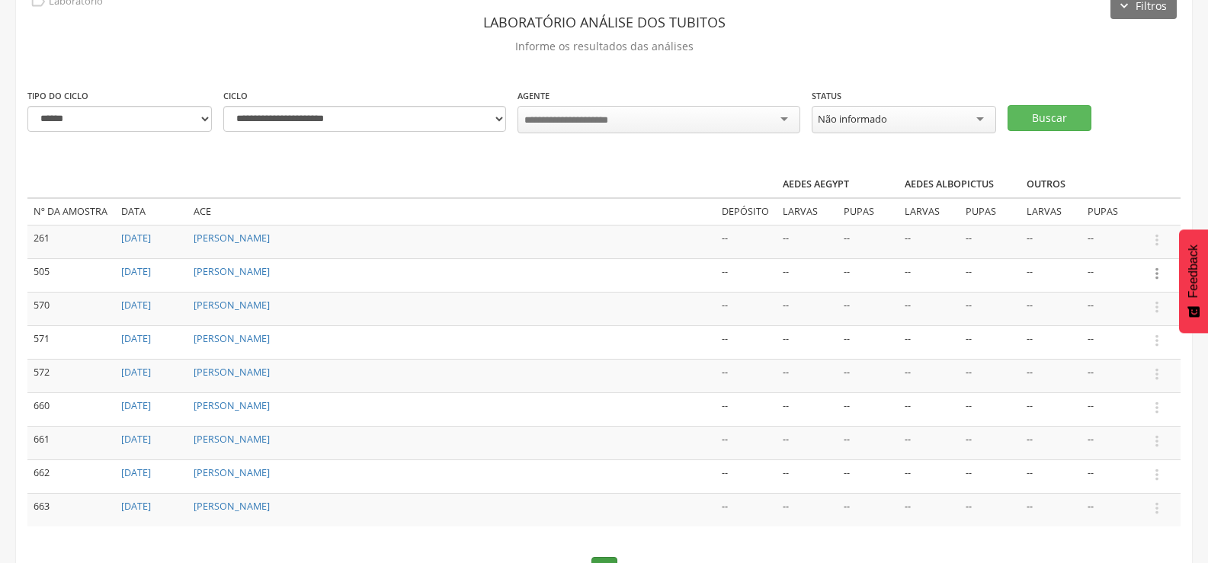
click at [1158, 266] on icon "" at bounding box center [1156, 273] width 17 height 17
click at [1141, 243] on link "Informar resultado" at bounding box center [1104, 247] width 120 height 19
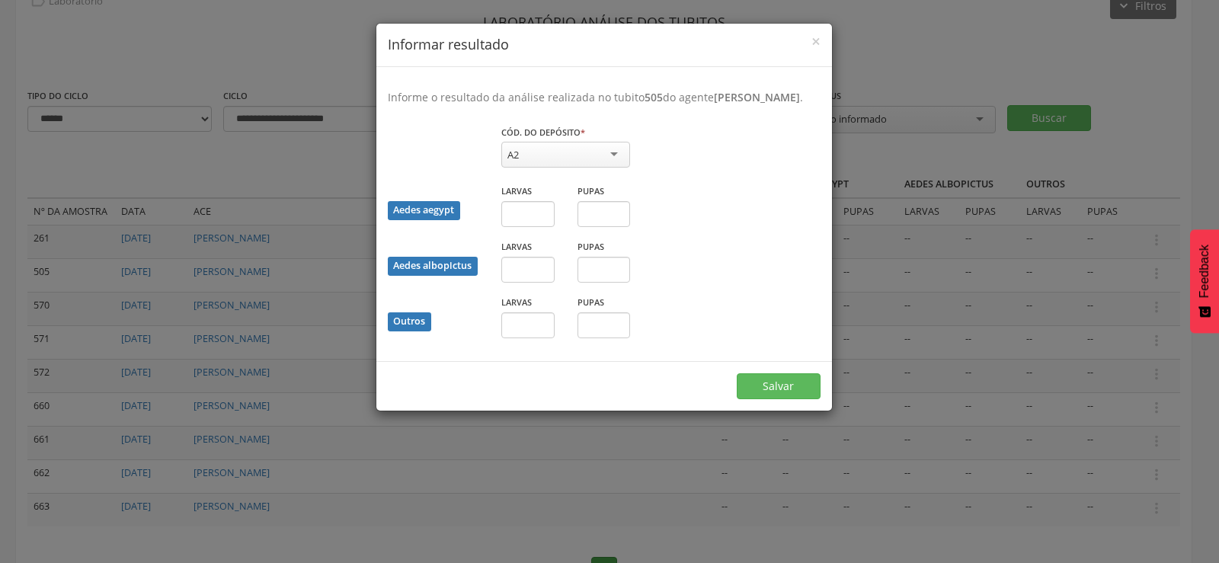
click at [532, 164] on div "A2" at bounding box center [565, 155] width 129 height 26
click at [523, 227] on input "text" at bounding box center [527, 214] width 53 height 26
type input "*"
click at [613, 227] on input "text" at bounding box center [604, 214] width 53 height 26
type input "*"
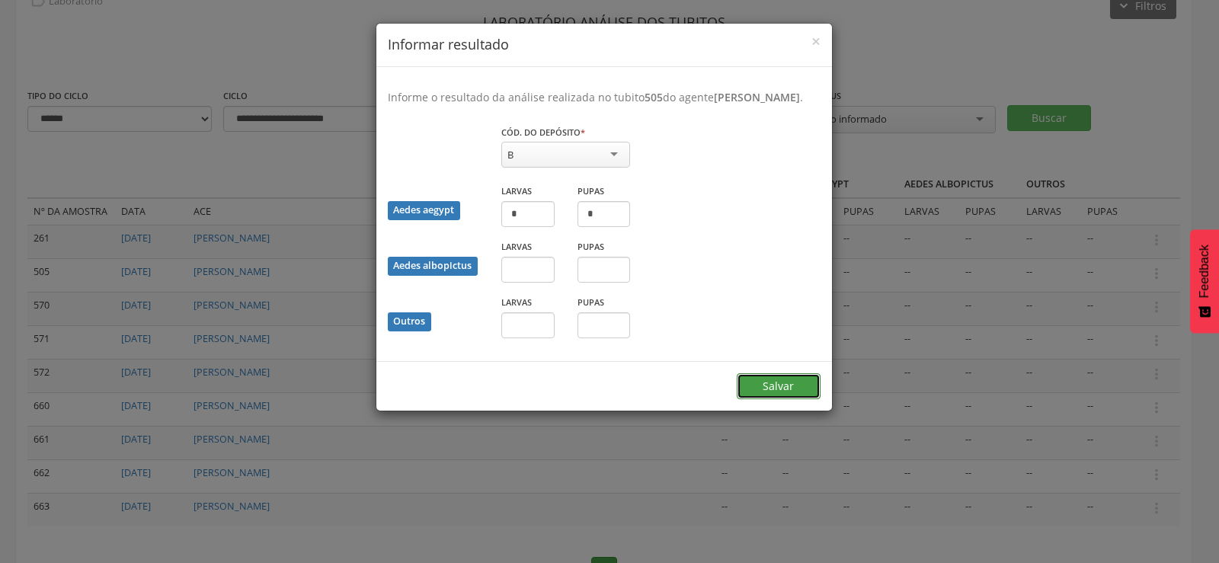
click at [778, 398] on button "Salvar" at bounding box center [779, 386] width 84 height 26
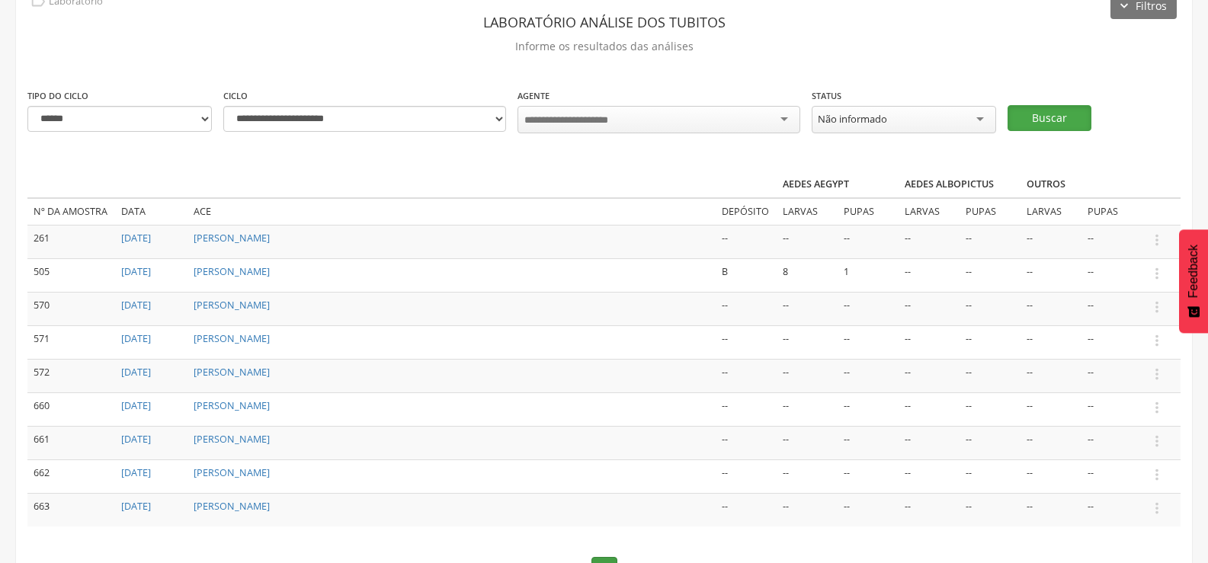
click at [1019, 110] on button "Buscar" at bounding box center [1049, 118] width 84 height 26
click at [1154, 332] on icon "" at bounding box center [1156, 340] width 17 height 17
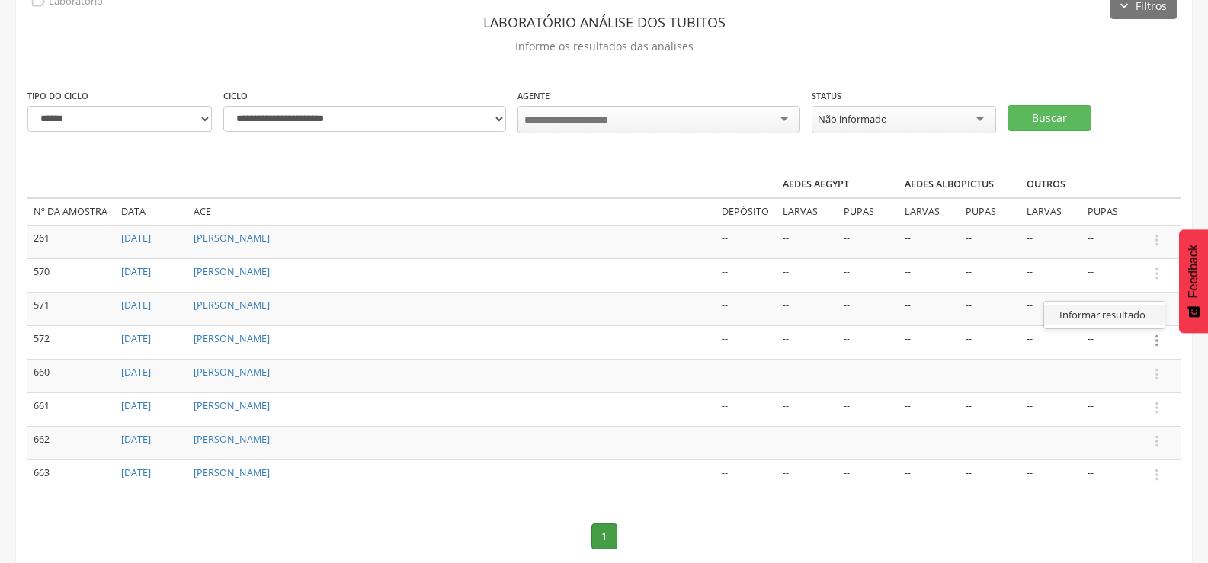
click at [1126, 306] on link "Informar resultado" at bounding box center [1104, 315] width 120 height 19
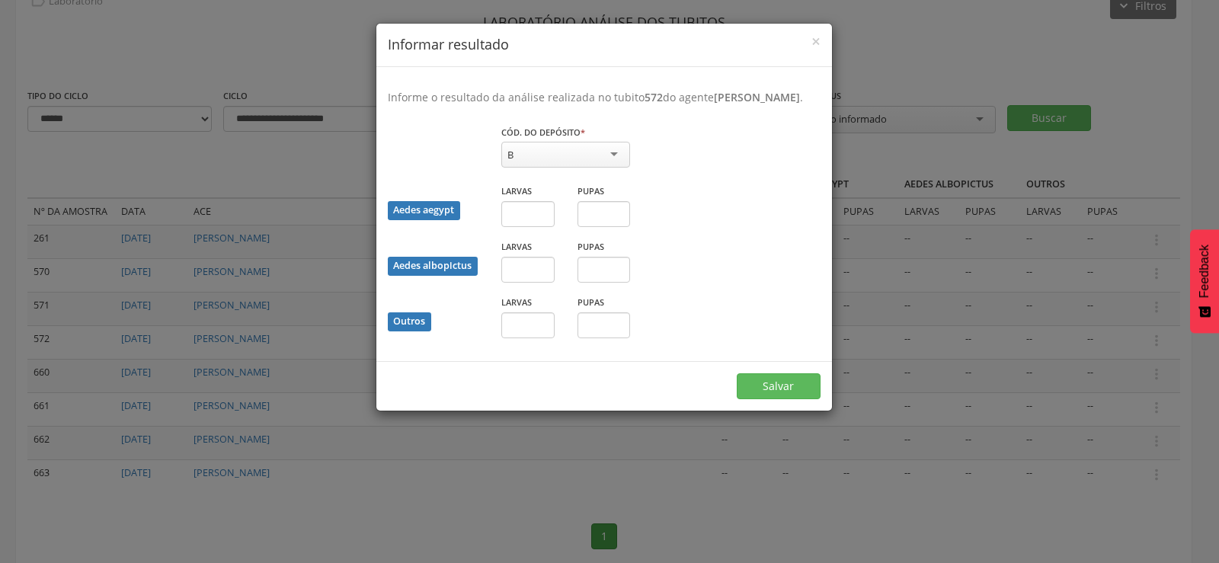
click at [1158, 275] on div "× Informar resultado Informe o resultado da análise realizada no tubito 572 do …" at bounding box center [609, 281] width 1219 height 563
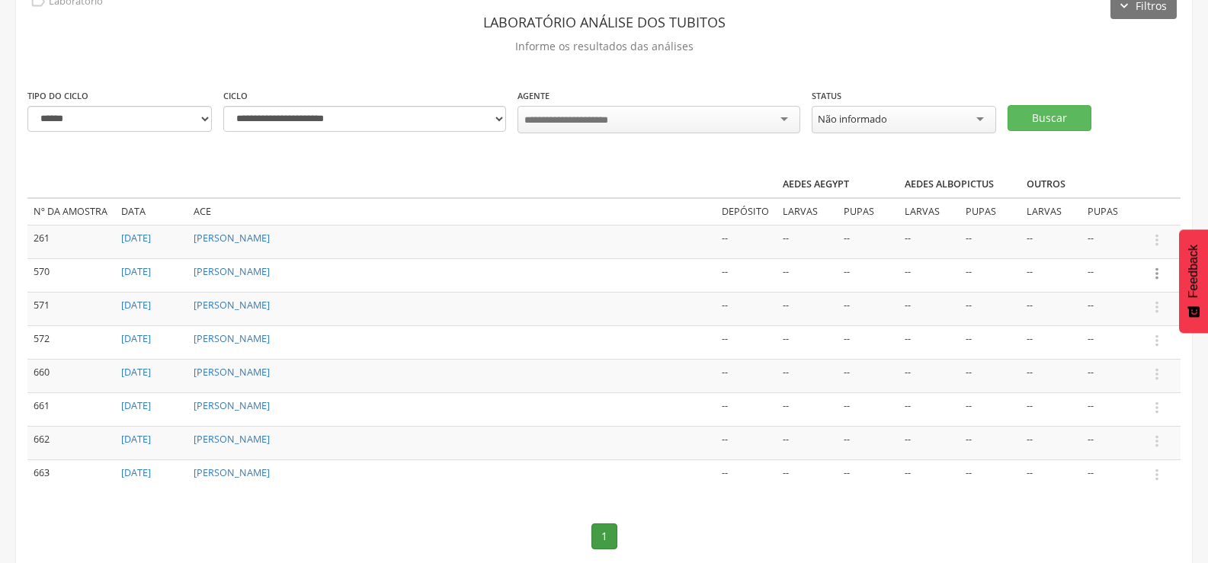
click at [1157, 272] on icon "" at bounding box center [1156, 273] width 17 height 17
click at [1128, 244] on link "Informar resultado" at bounding box center [1104, 247] width 120 height 19
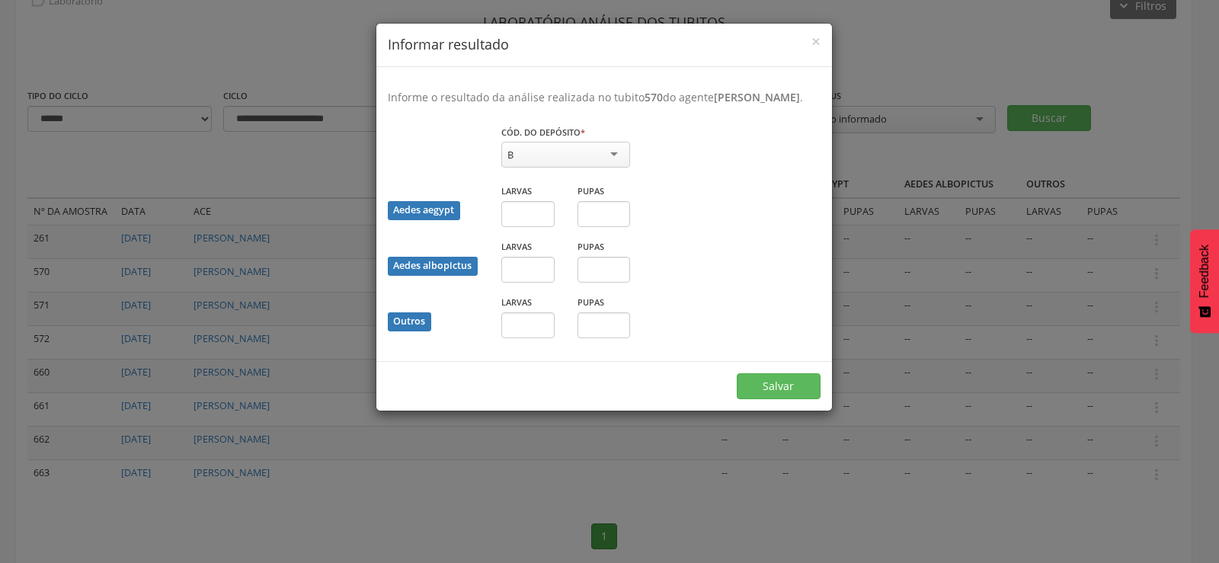
click at [1155, 338] on div "× Informar resultado Informe o resultado da análise realizada no tubito 570 do …" at bounding box center [609, 281] width 1219 height 563
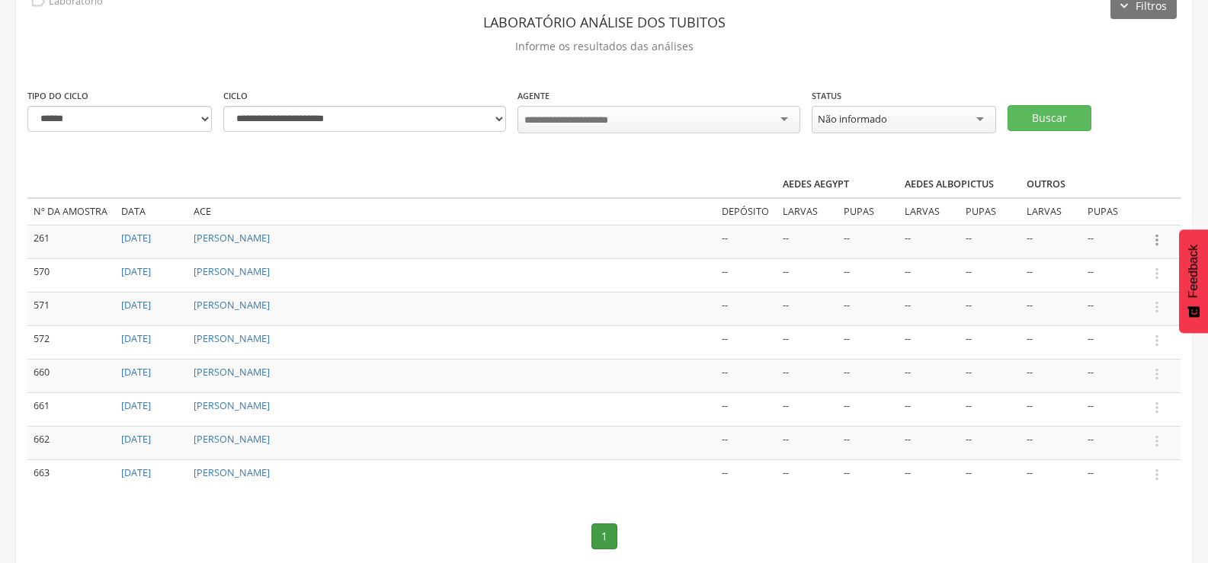
click at [1155, 239] on icon "" at bounding box center [1156, 240] width 17 height 17
click at [1159, 367] on icon "" at bounding box center [1156, 374] width 17 height 17
click at [1121, 347] on link "Informar resultado" at bounding box center [1104, 348] width 120 height 19
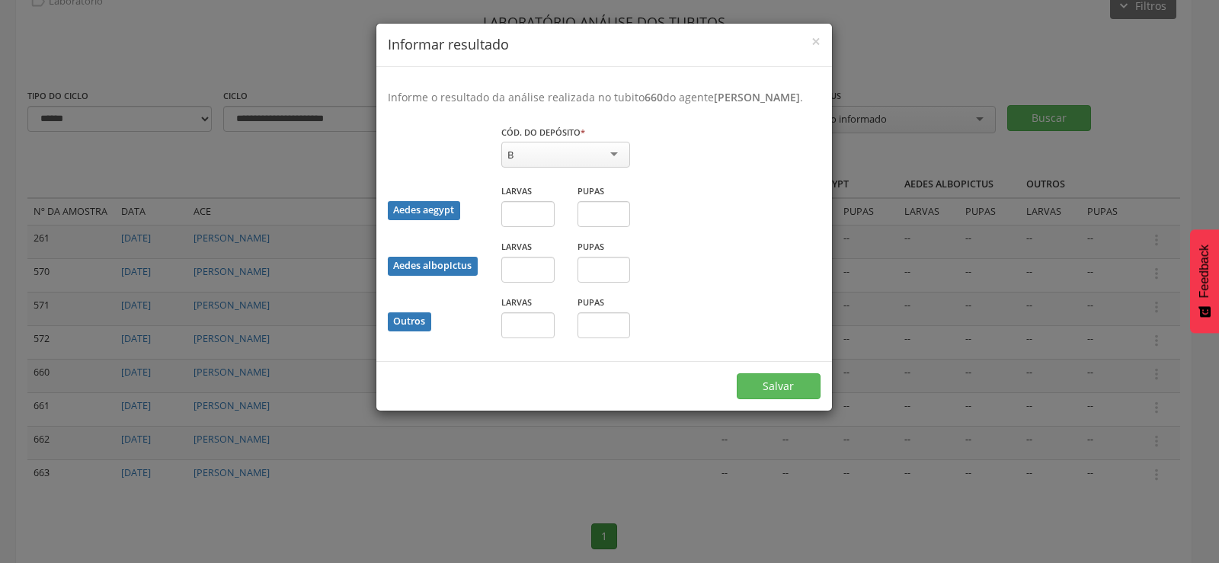
click at [599, 168] on div "B" at bounding box center [565, 155] width 129 height 26
click at [534, 338] on input "text" at bounding box center [527, 325] width 53 height 26
type input "*"
click at [788, 399] on button "Salvar" at bounding box center [779, 386] width 84 height 26
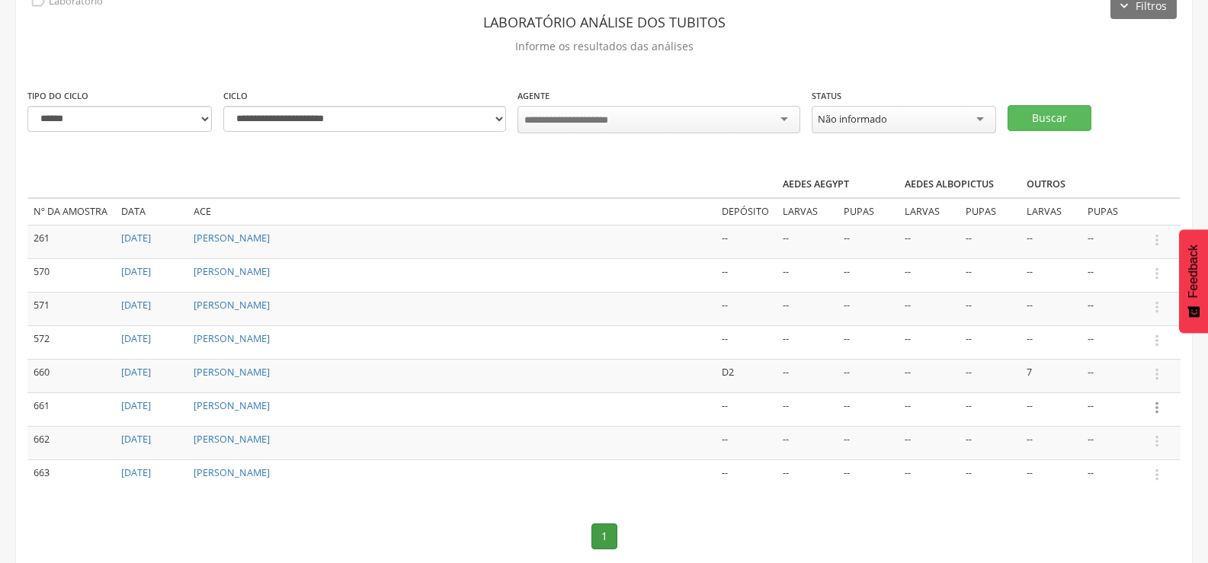
click at [1154, 404] on icon "" at bounding box center [1156, 407] width 17 height 17
click at [1118, 377] on link "Informar resultado" at bounding box center [1104, 382] width 120 height 19
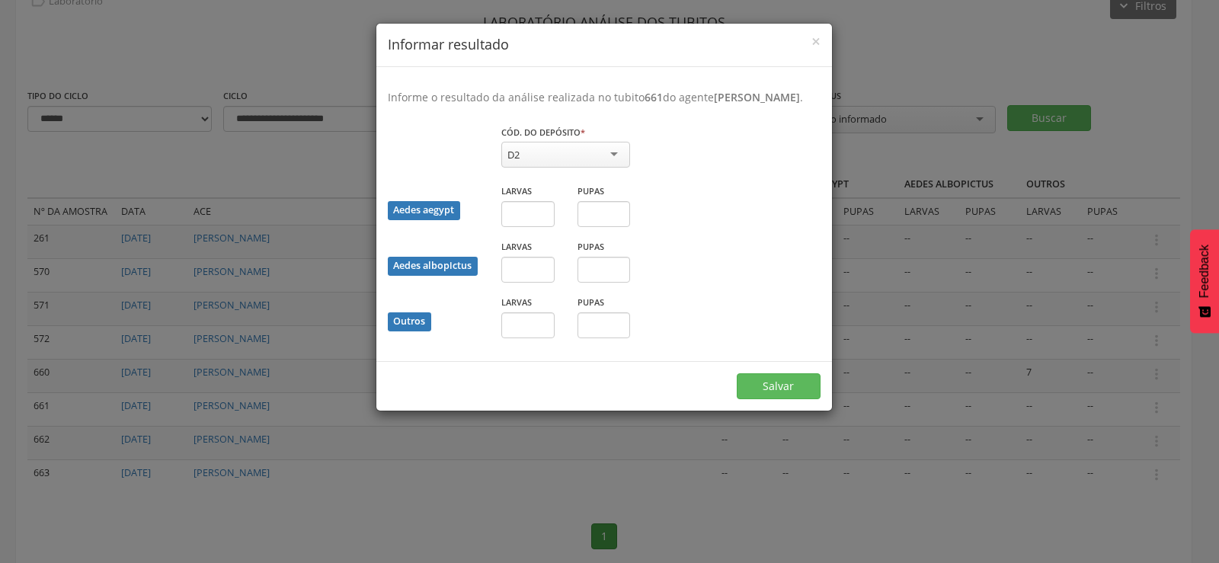
click at [529, 350] on div "Larvas" at bounding box center [528, 322] width 76 height 56
click at [524, 350] on div "Larvas" at bounding box center [528, 322] width 76 height 56
click at [524, 338] on input "text" at bounding box center [527, 325] width 53 height 26
type input "*"
click at [776, 395] on button "Salvar" at bounding box center [779, 386] width 84 height 26
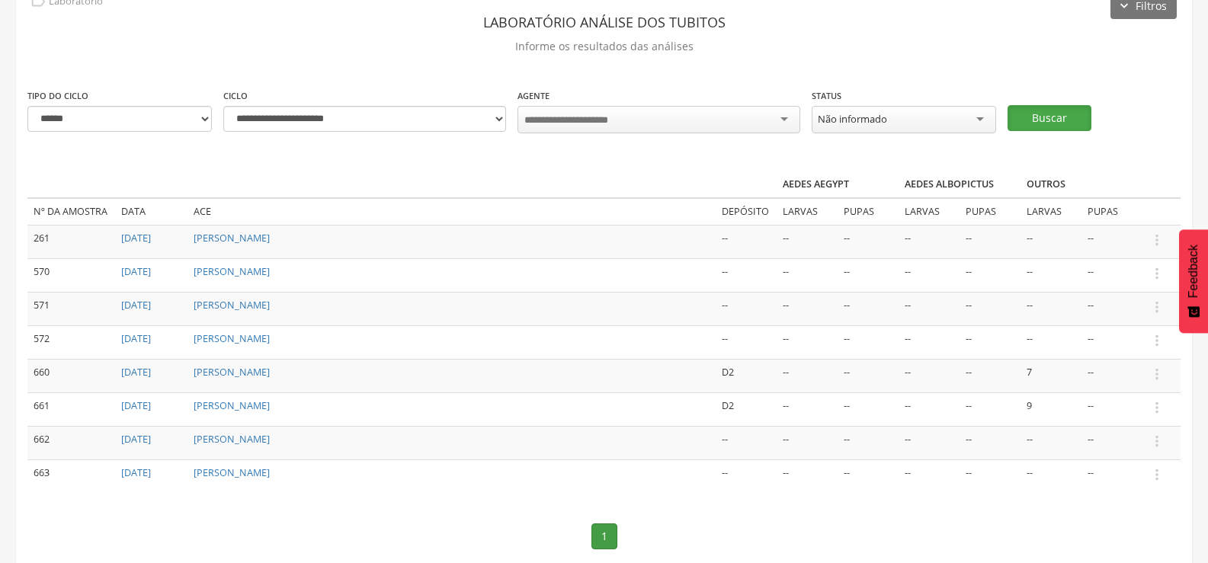
click at [1056, 110] on button "Buscar" at bounding box center [1049, 118] width 84 height 26
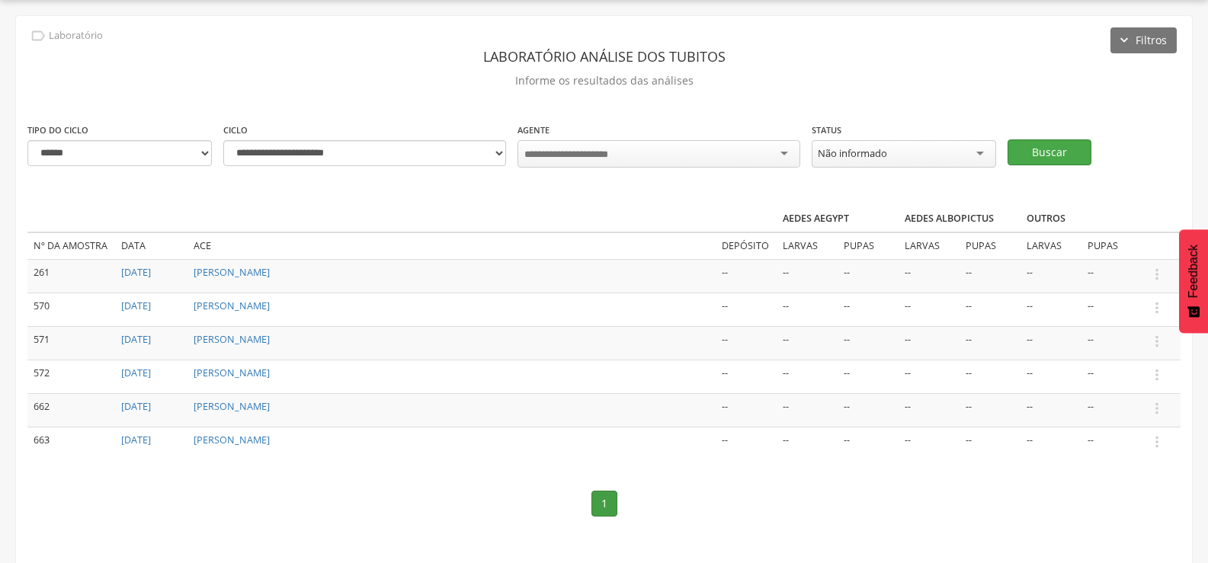
scroll to position [56, 0]
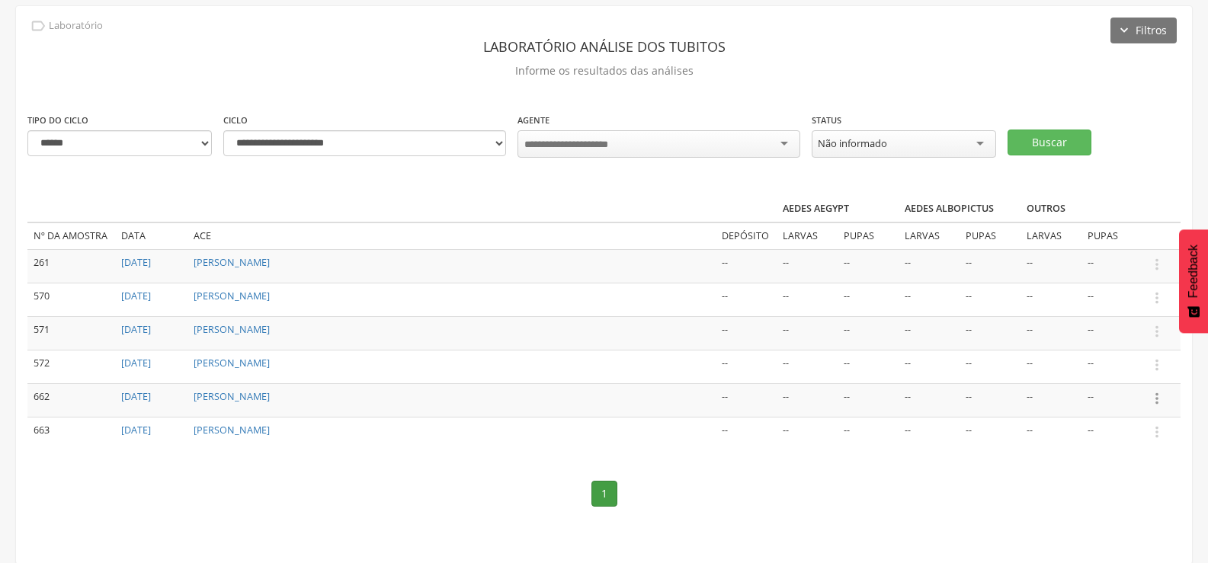
click at [1154, 397] on icon "" at bounding box center [1156, 398] width 17 height 17
click at [1125, 370] on link "Informar resultado" at bounding box center [1104, 372] width 120 height 19
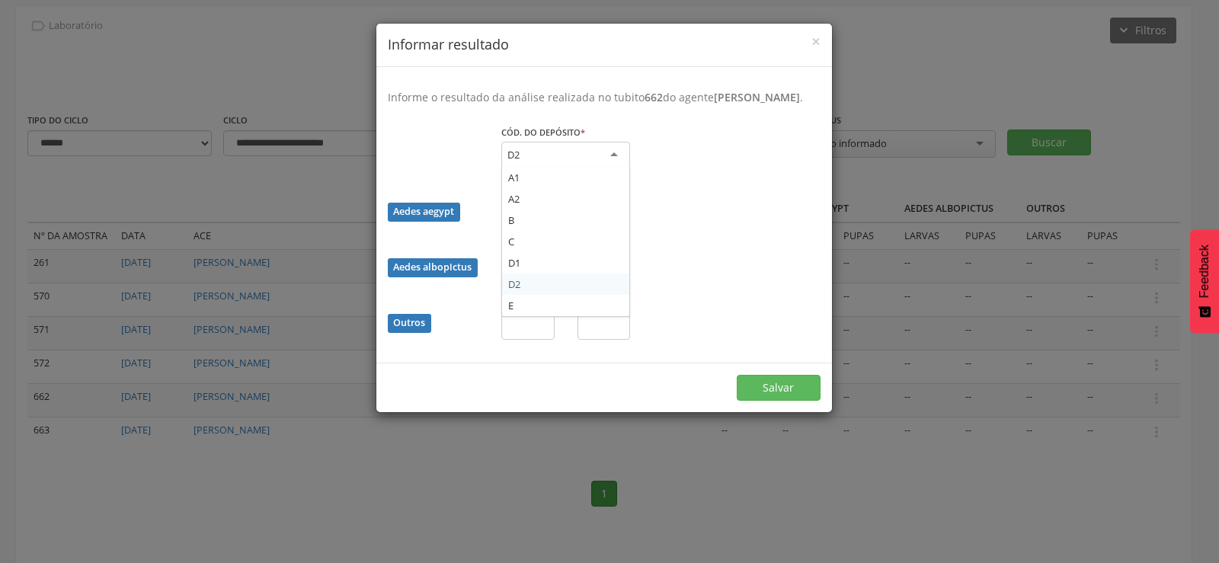
click at [603, 167] on div "D2" at bounding box center [565, 155] width 129 height 27
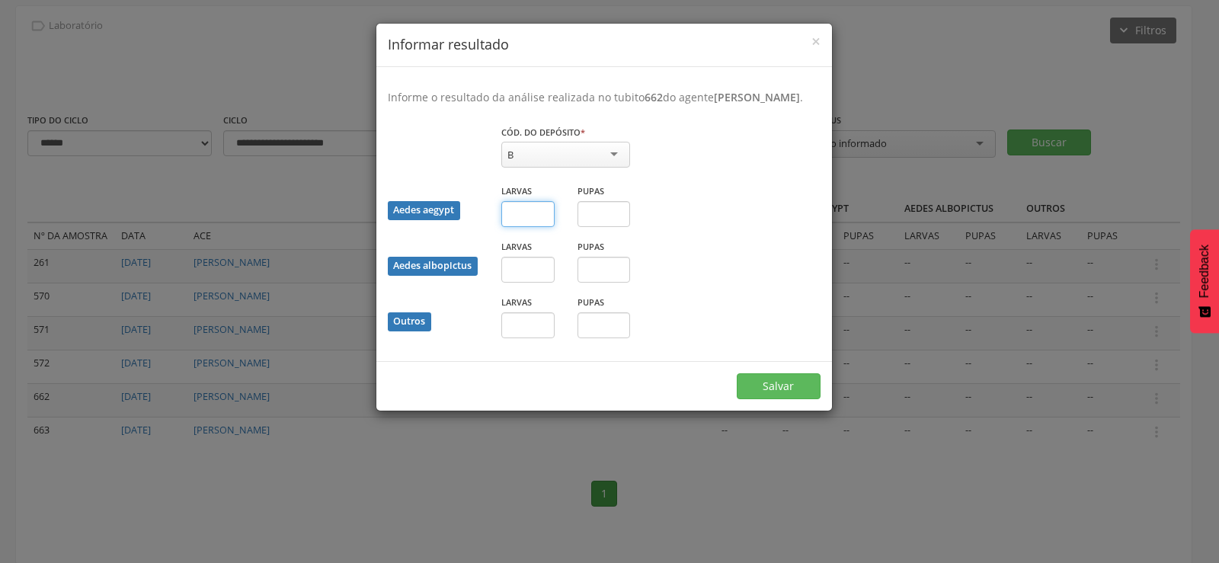
click at [525, 227] on input "text" at bounding box center [527, 214] width 53 height 26
type input "*"
click at [775, 399] on button "Salvar" at bounding box center [779, 386] width 84 height 26
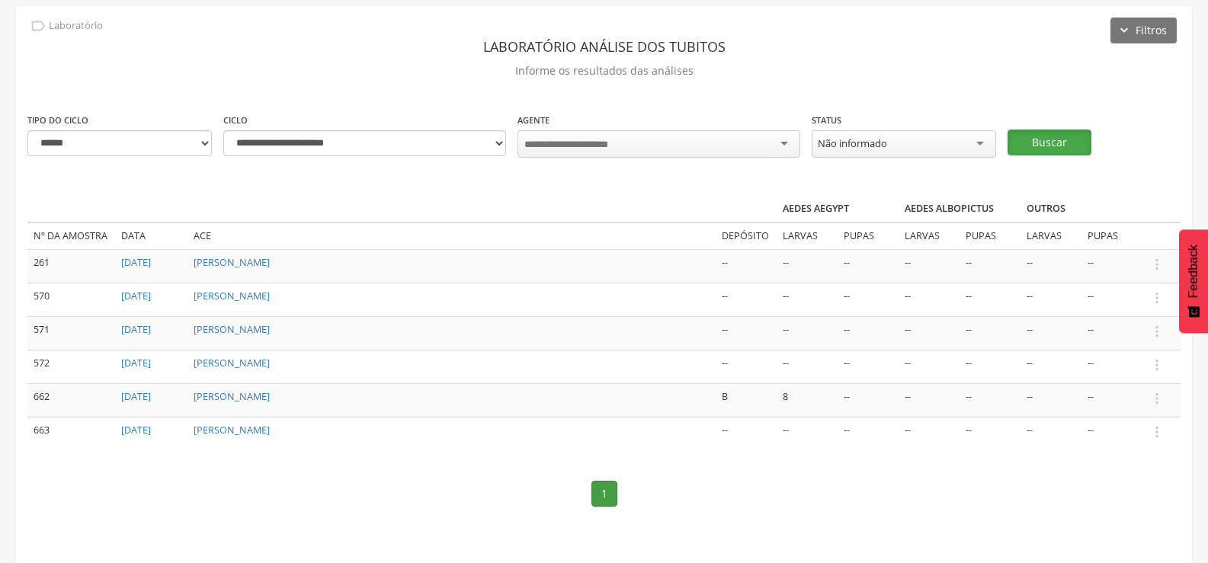
click at [1049, 145] on button "Buscar" at bounding box center [1049, 143] width 84 height 26
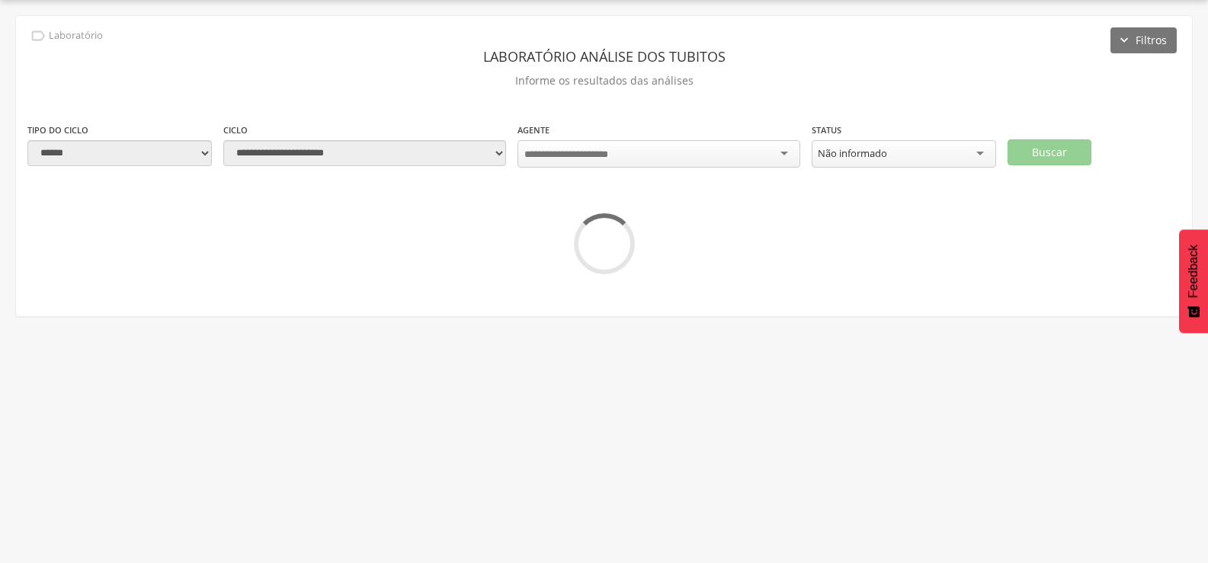
scroll to position [46, 0]
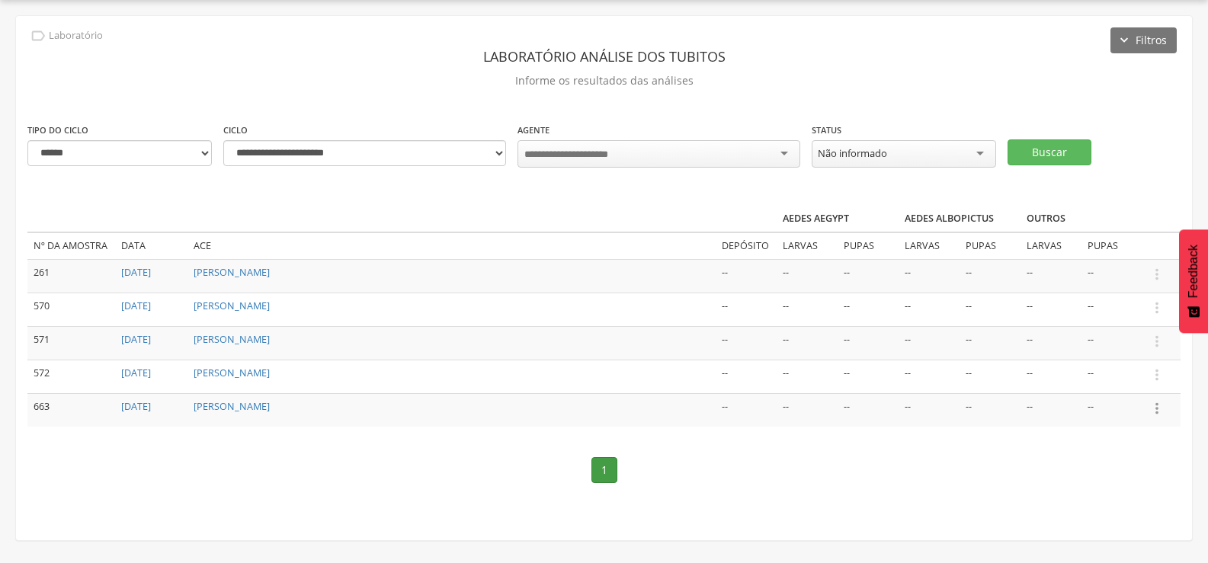
click at [1157, 402] on icon "" at bounding box center [1156, 408] width 17 height 17
click at [1112, 377] on link "Informar resultado" at bounding box center [1104, 382] width 120 height 19
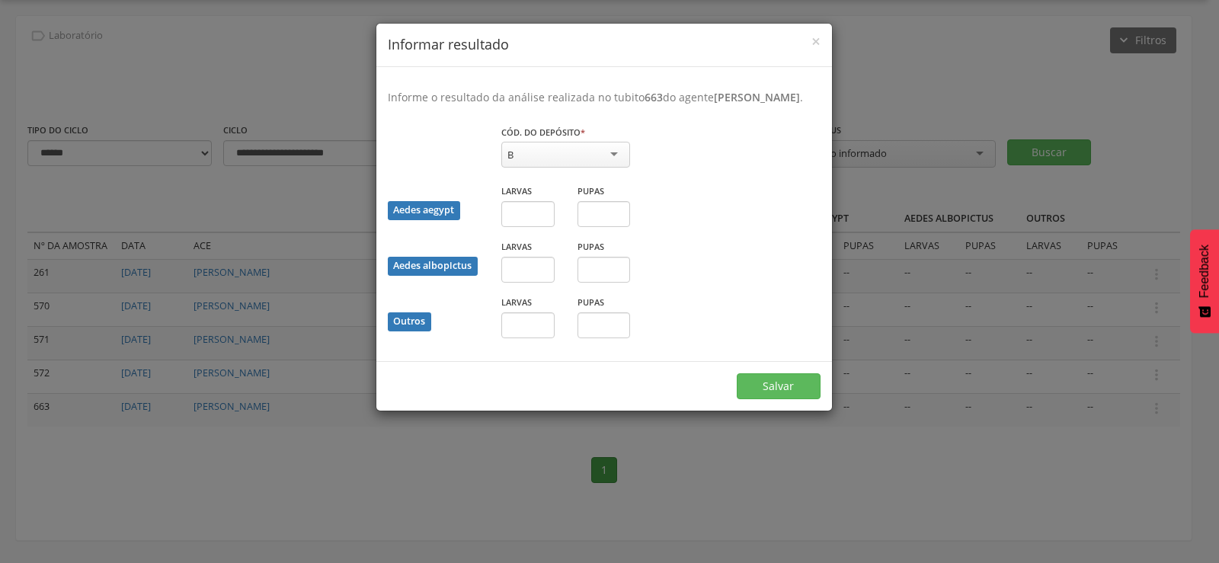
click at [596, 165] on div "B" at bounding box center [565, 155] width 129 height 26
click at [543, 227] on input "text" at bounding box center [527, 214] width 53 height 26
type input "*"
click at [772, 397] on button "Salvar" at bounding box center [779, 386] width 84 height 26
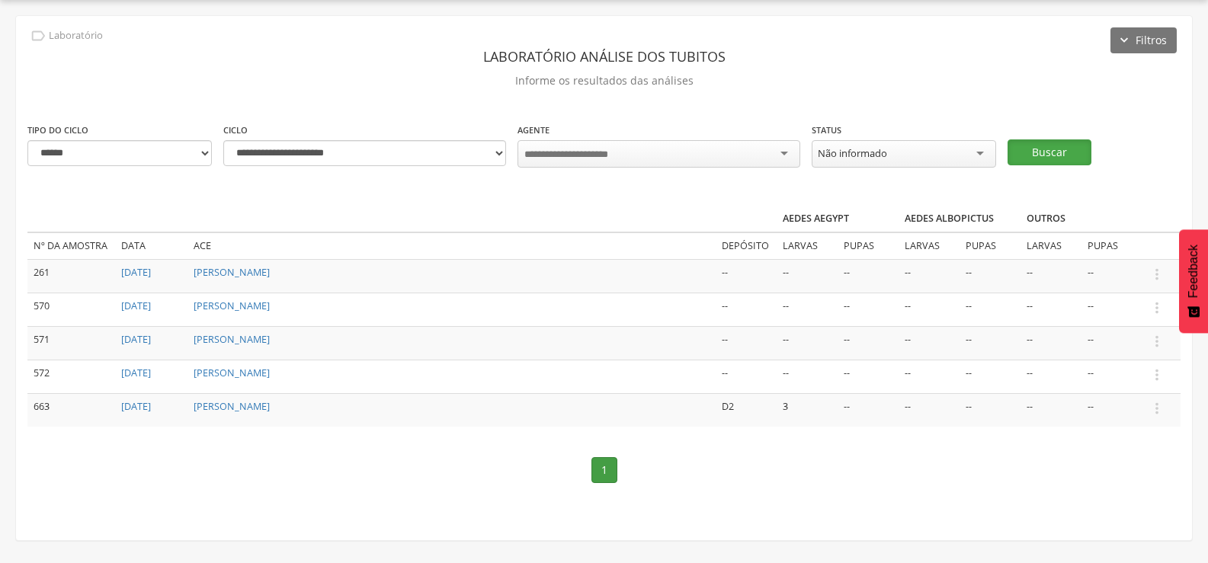
click at [1051, 150] on button "Buscar" at bounding box center [1049, 152] width 84 height 26
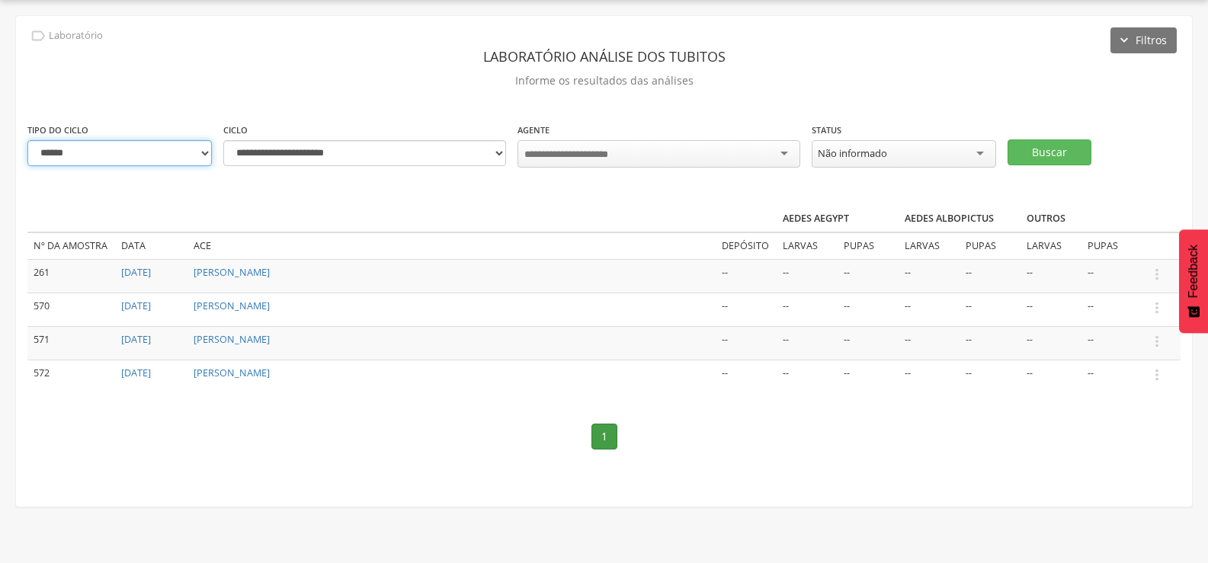
click at [203, 151] on select "**********" at bounding box center [119, 153] width 184 height 26
select select "*"
click at [27, 140] on select "**********" at bounding box center [119, 153] width 184 height 26
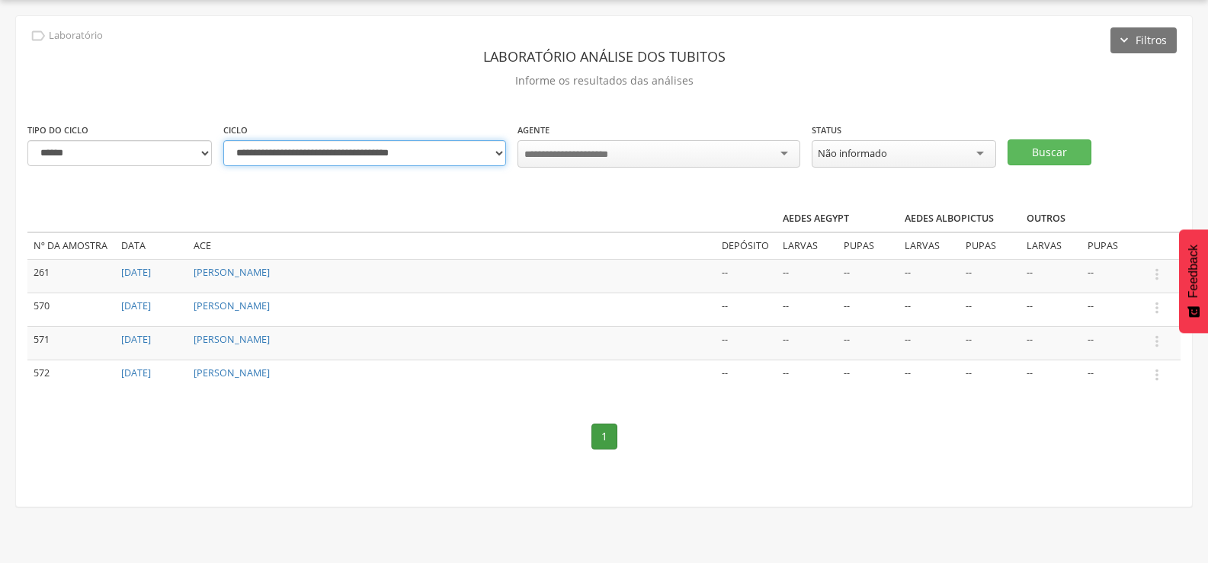
click at [501, 153] on select "**********" at bounding box center [364, 153] width 283 height 26
select select "**********"
click at [223, 140] on select "**********" at bounding box center [364, 153] width 283 height 26
click at [667, 148] on div at bounding box center [658, 153] width 283 height 27
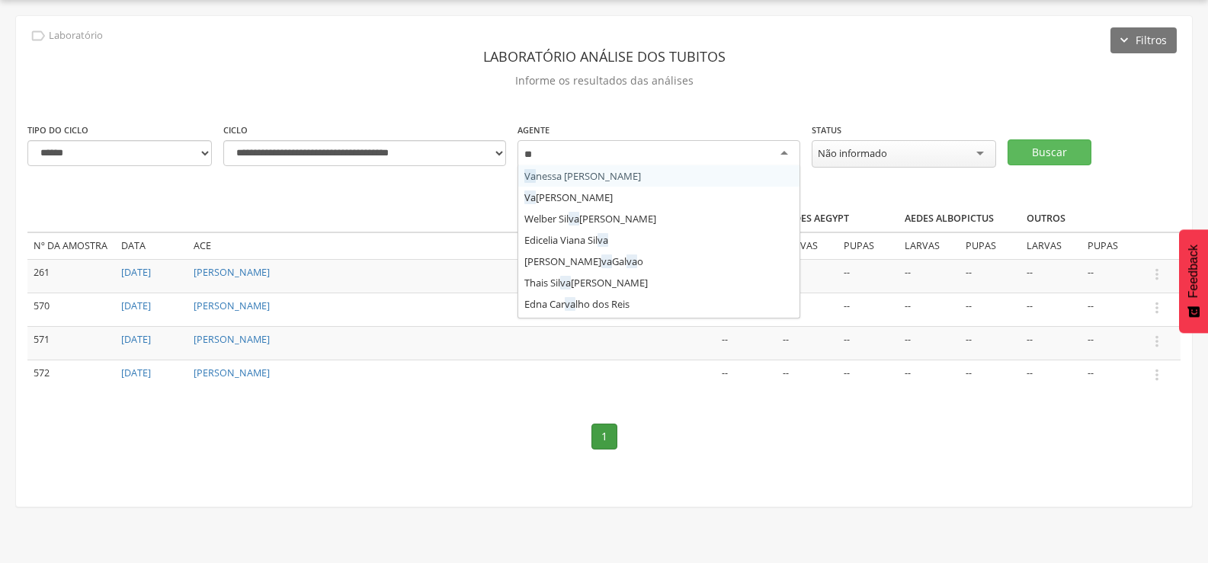
type input "***"
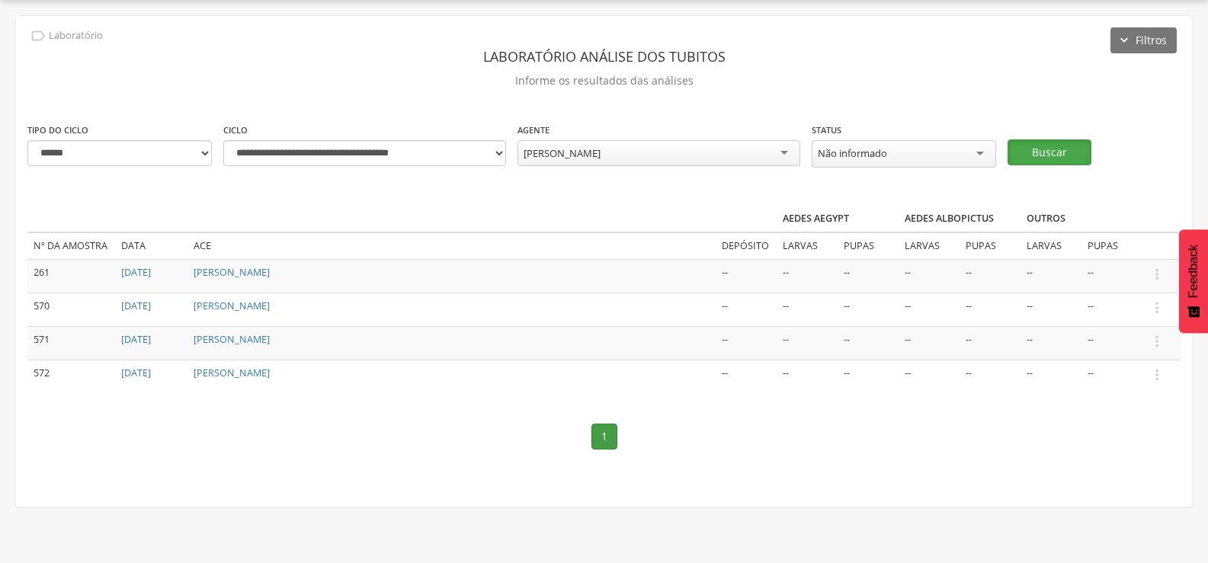
click at [1032, 148] on button "Buscar" at bounding box center [1049, 152] width 84 height 26
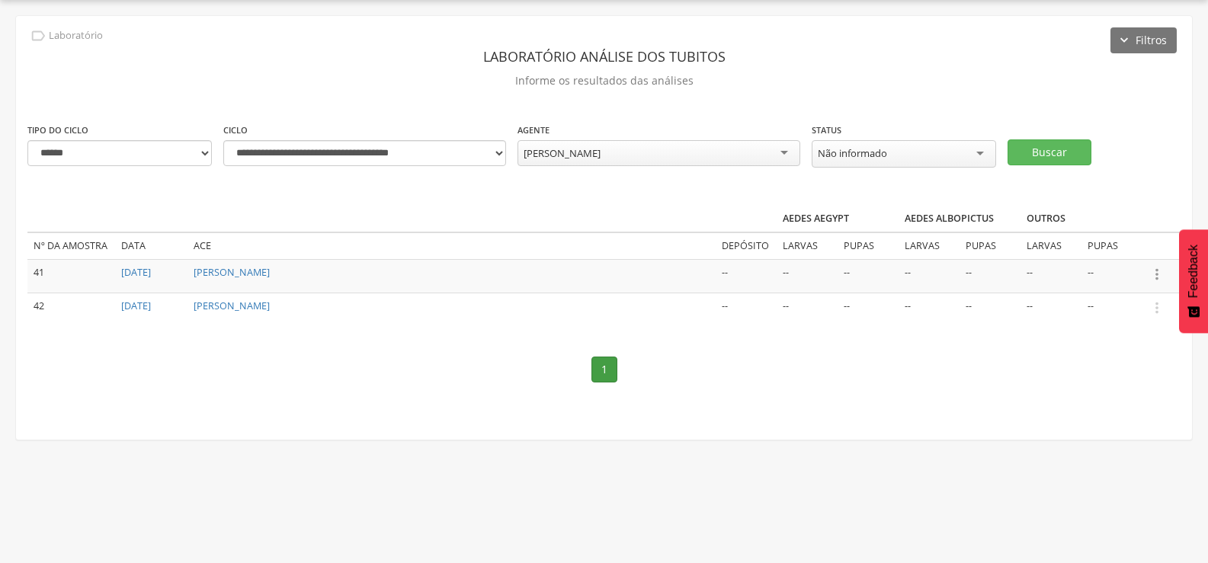
click at [1157, 270] on icon "" at bounding box center [1156, 274] width 17 height 17
click at [1126, 254] on link "Informar resultado" at bounding box center [1104, 248] width 120 height 19
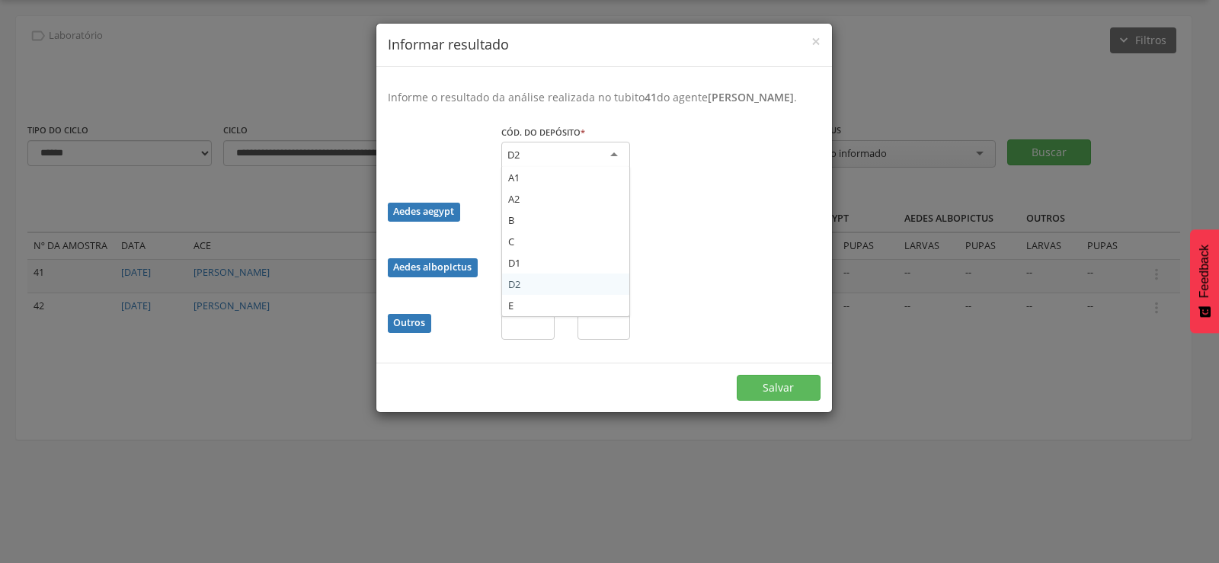
click at [595, 152] on div "D2" at bounding box center [565, 155] width 129 height 27
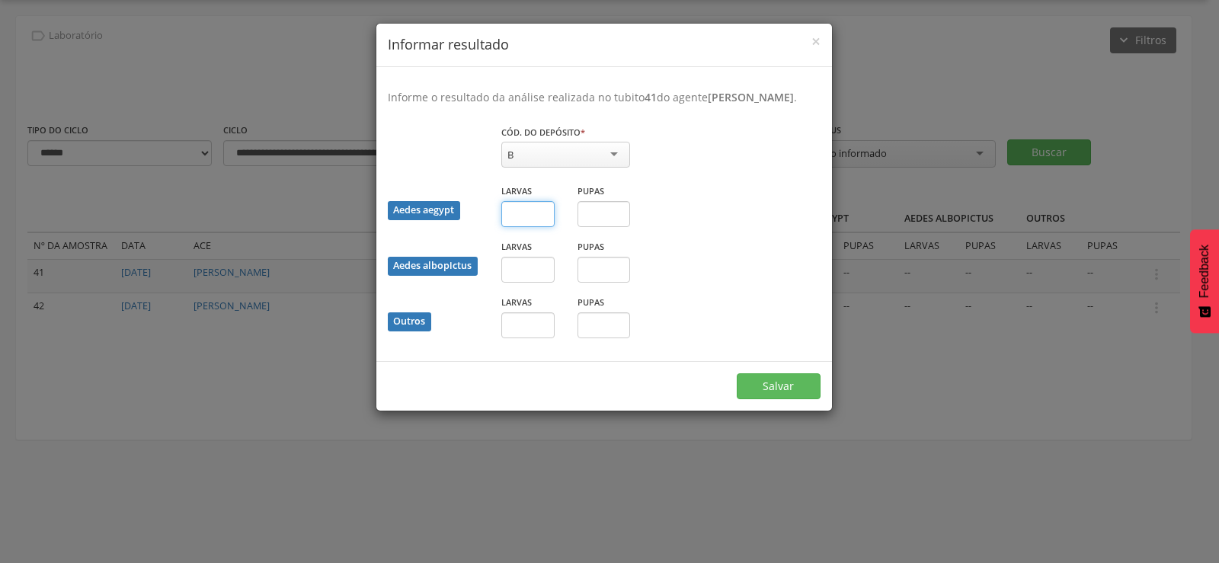
click at [532, 216] on input "text" at bounding box center [527, 214] width 53 height 26
type input "*"
click at [779, 376] on button "Salvar" at bounding box center [779, 386] width 84 height 26
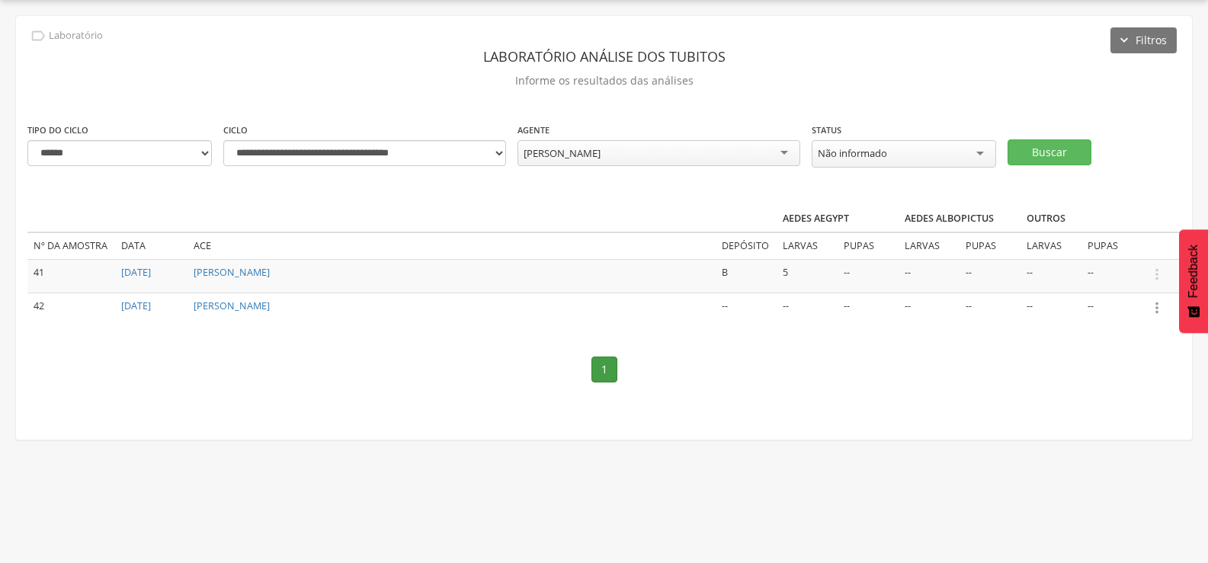
click at [1160, 305] on icon "" at bounding box center [1156, 307] width 17 height 17
click at [1144, 275] on link "Informar resultado" at bounding box center [1104, 282] width 120 height 19
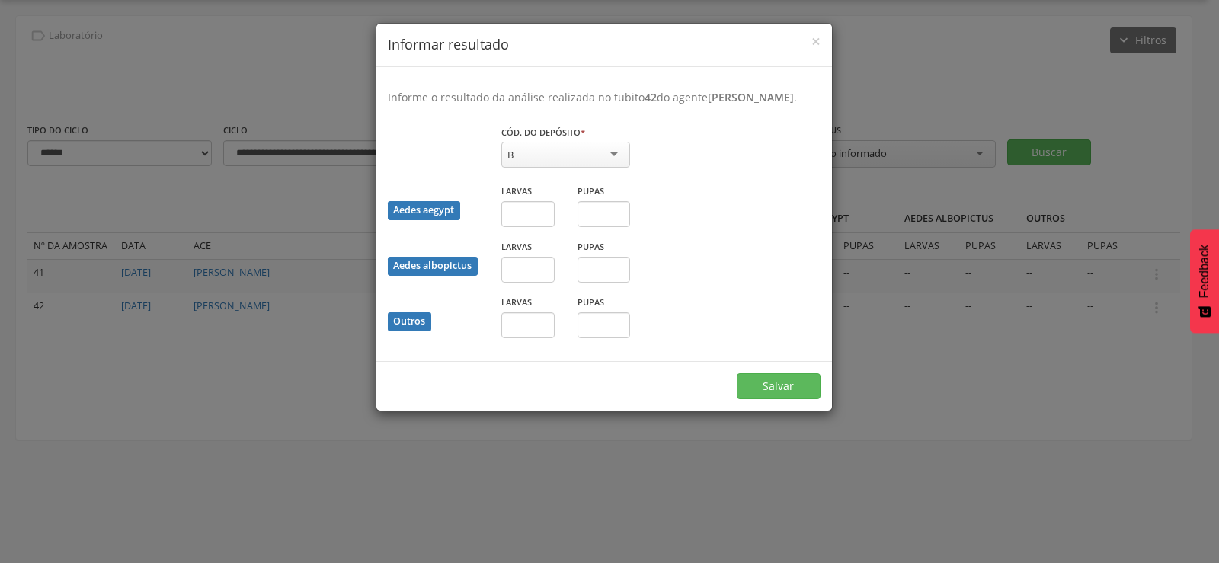
click at [540, 150] on div "B" at bounding box center [565, 155] width 129 height 26
click at [531, 219] on input "text" at bounding box center [527, 214] width 53 height 26
type input "*"
click at [771, 382] on button "Salvar" at bounding box center [779, 386] width 84 height 26
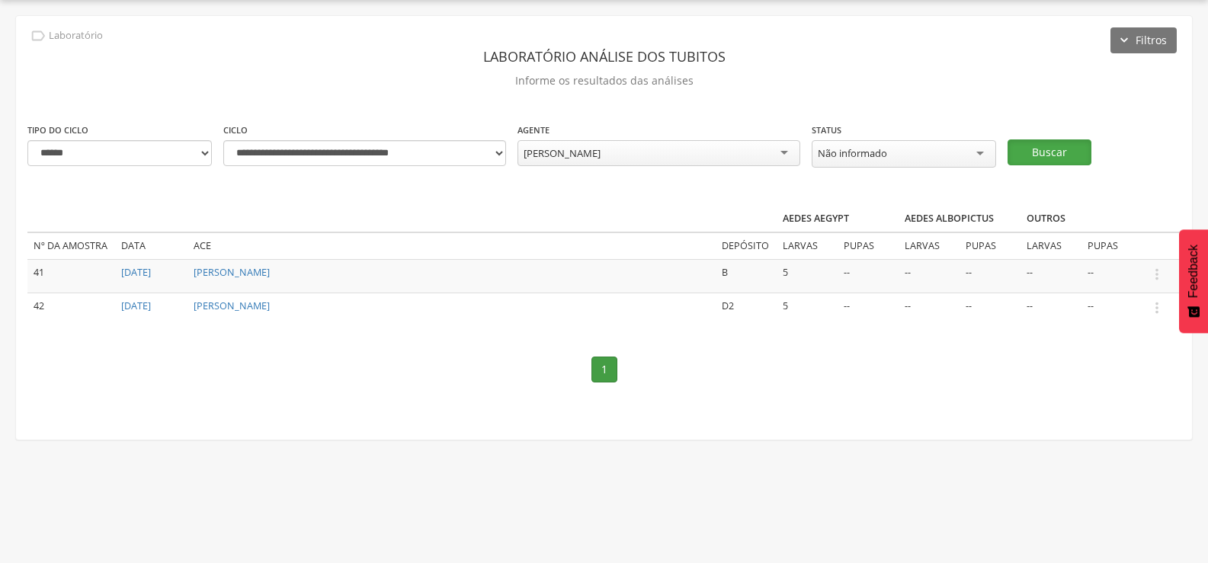
click at [1053, 144] on button "Buscar" at bounding box center [1049, 152] width 84 height 26
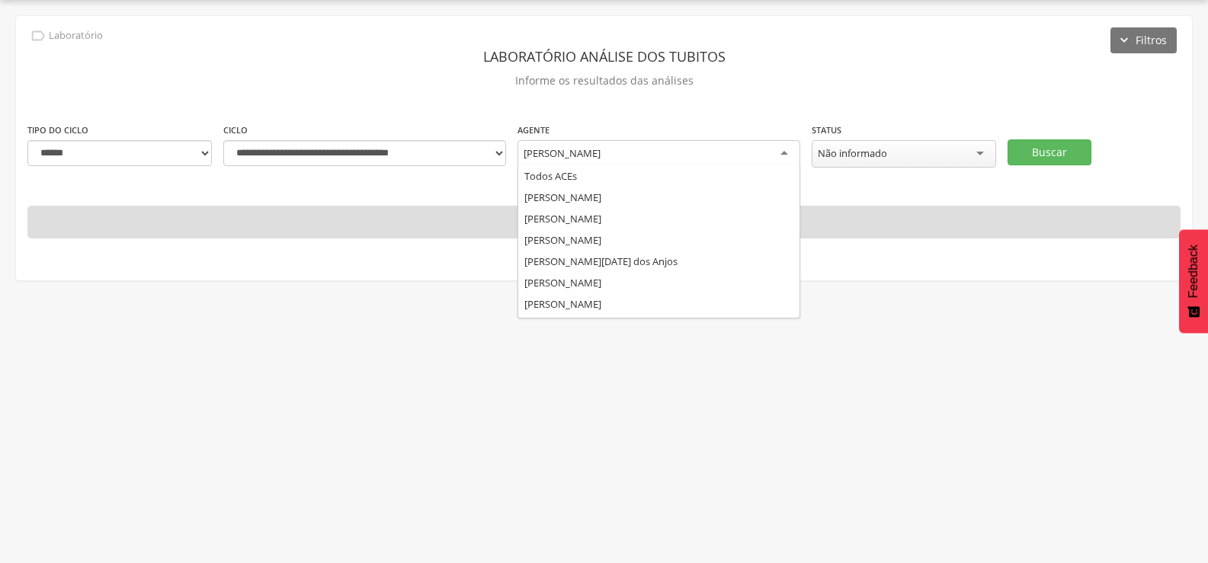
scroll to position [1234, 0]
click at [673, 150] on div "Vanessa Gorone Lima" at bounding box center [658, 153] width 283 height 27
type input "**"
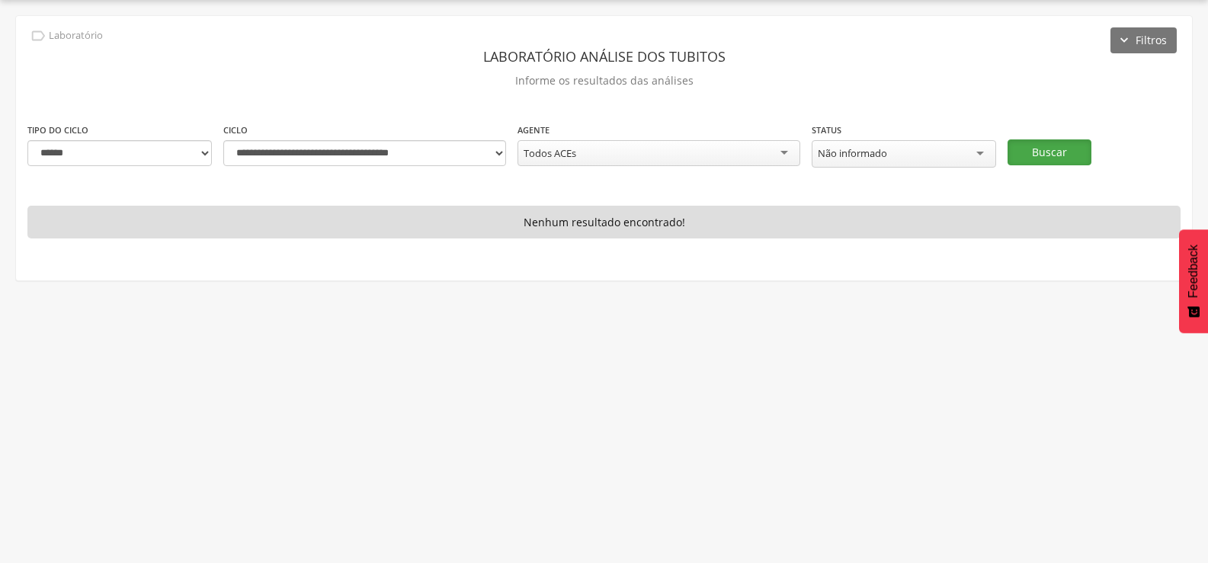
click at [1044, 144] on button "Buscar" at bounding box center [1049, 152] width 84 height 26
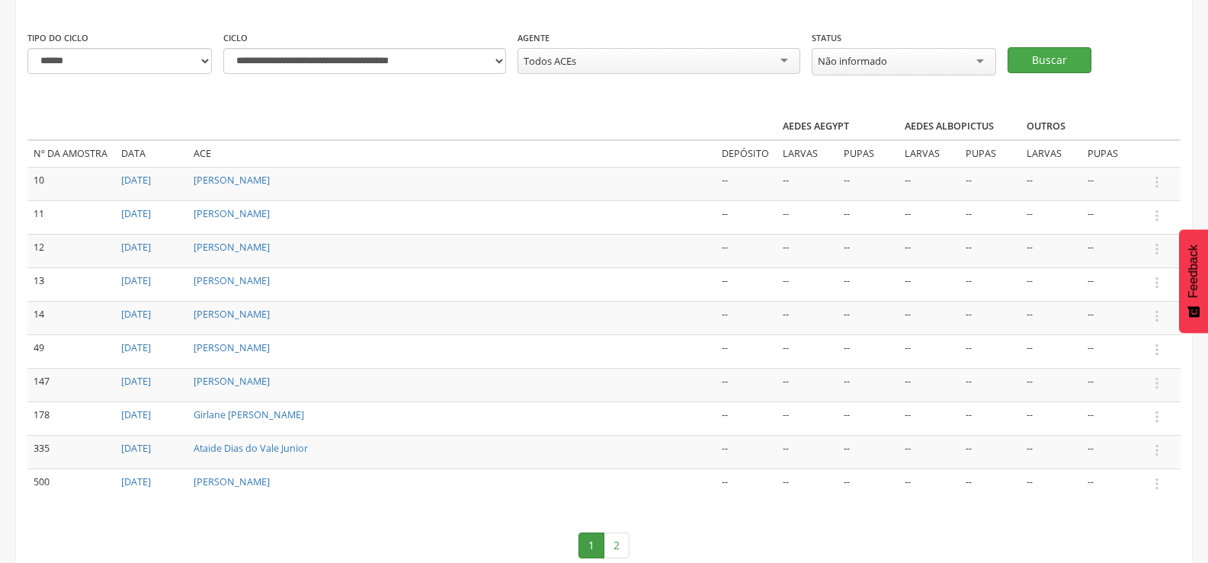
scroll to position [114, 0]
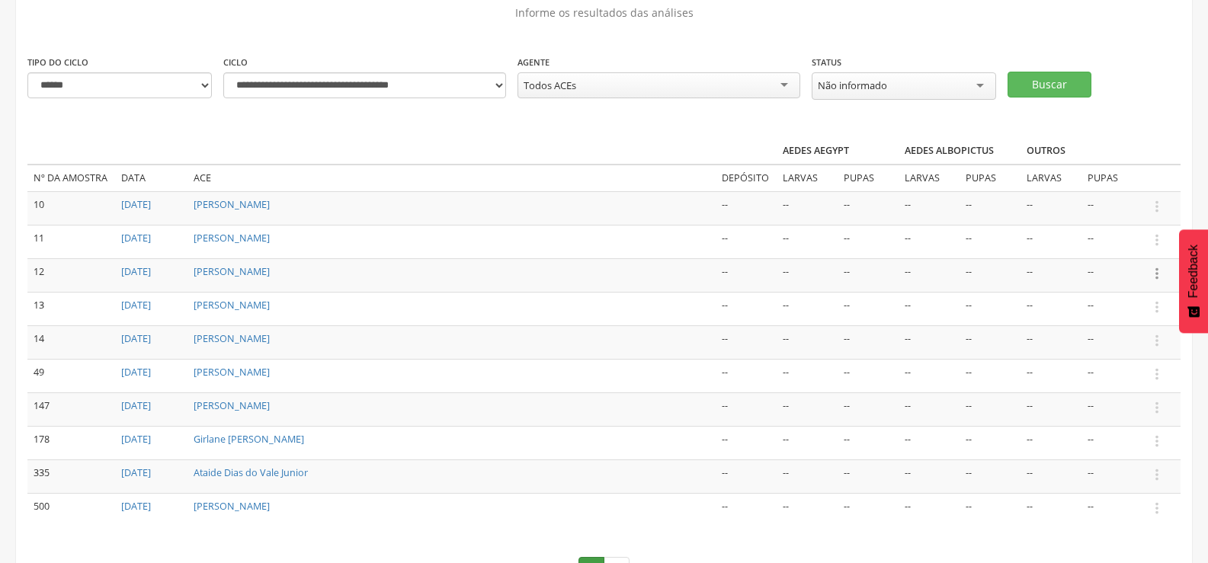
click at [1150, 265] on icon "" at bounding box center [1156, 273] width 17 height 17
click at [1132, 242] on link "Informar resultado" at bounding box center [1104, 247] width 120 height 19
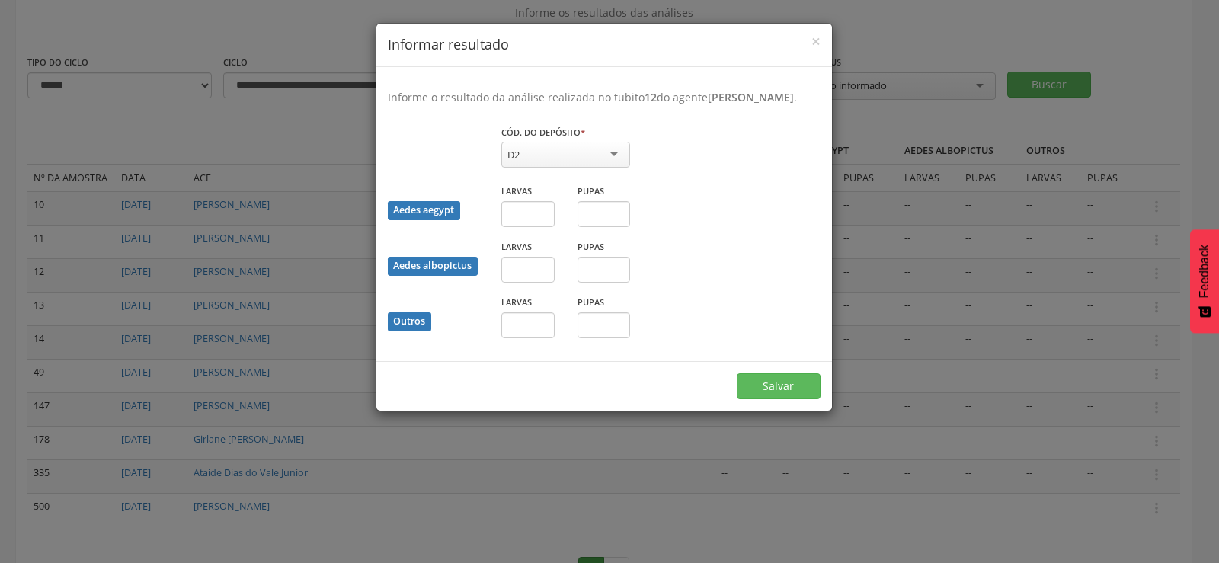
click at [570, 162] on div "D2" at bounding box center [565, 155] width 129 height 26
click at [534, 227] on input "text" at bounding box center [527, 214] width 53 height 26
type input "*"
click at [606, 227] on input "text" at bounding box center [604, 214] width 53 height 26
type input "*"
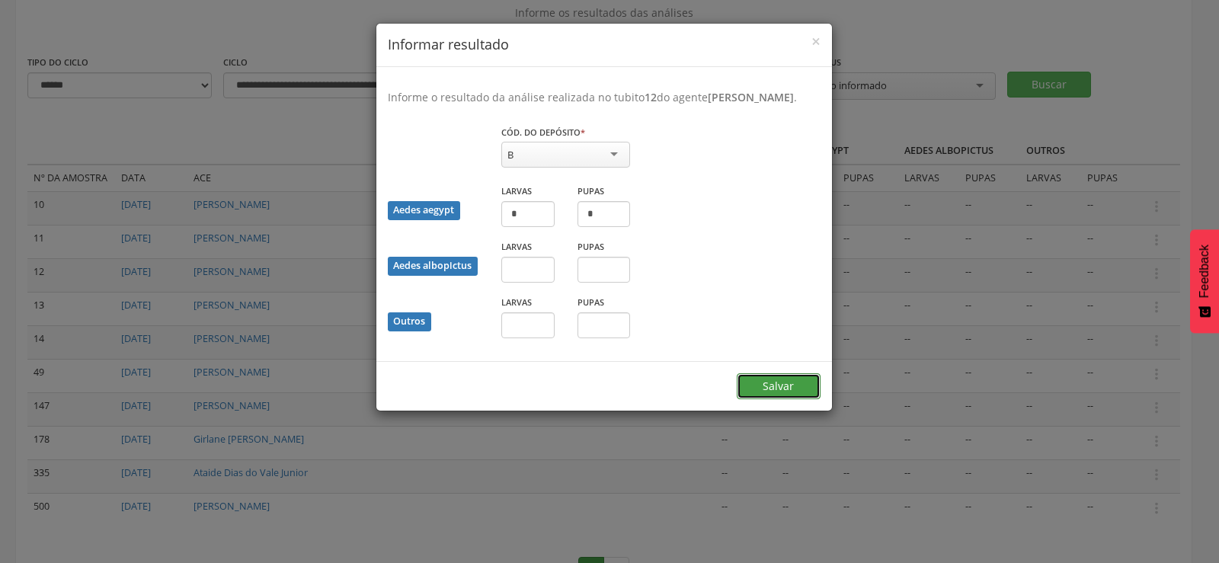
click at [795, 395] on button "Salvar" at bounding box center [779, 386] width 84 height 26
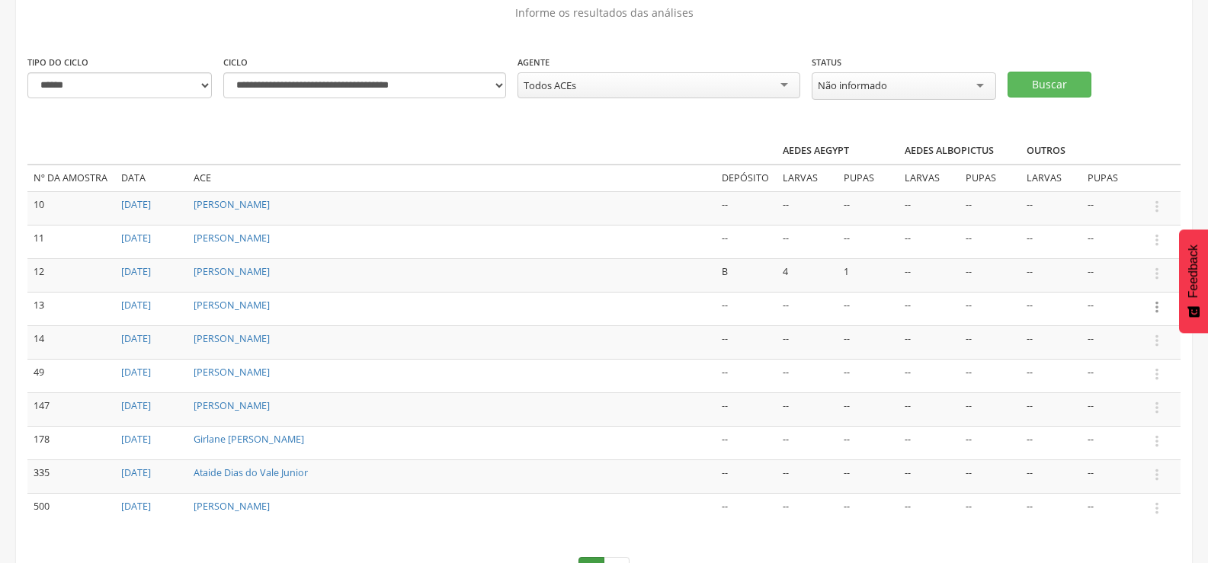
click at [1154, 302] on icon "" at bounding box center [1156, 307] width 17 height 17
click at [1127, 272] on link "Informar resultado" at bounding box center [1104, 281] width 120 height 19
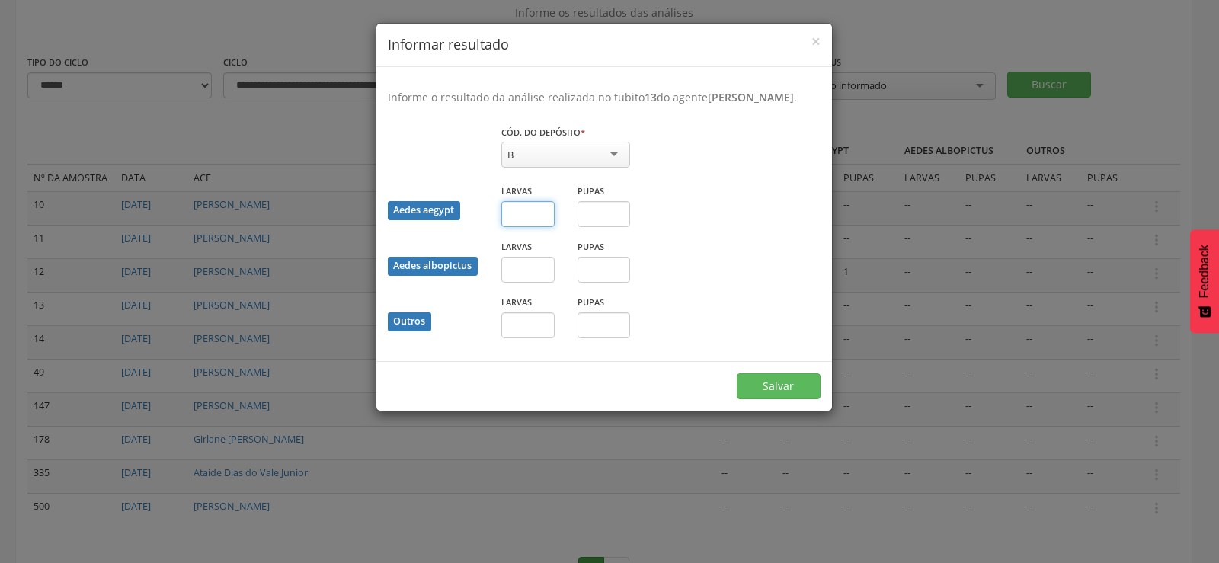
click at [530, 227] on input "text" at bounding box center [527, 214] width 53 height 26
type input "*"
click at [789, 399] on button "Salvar" at bounding box center [779, 386] width 84 height 26
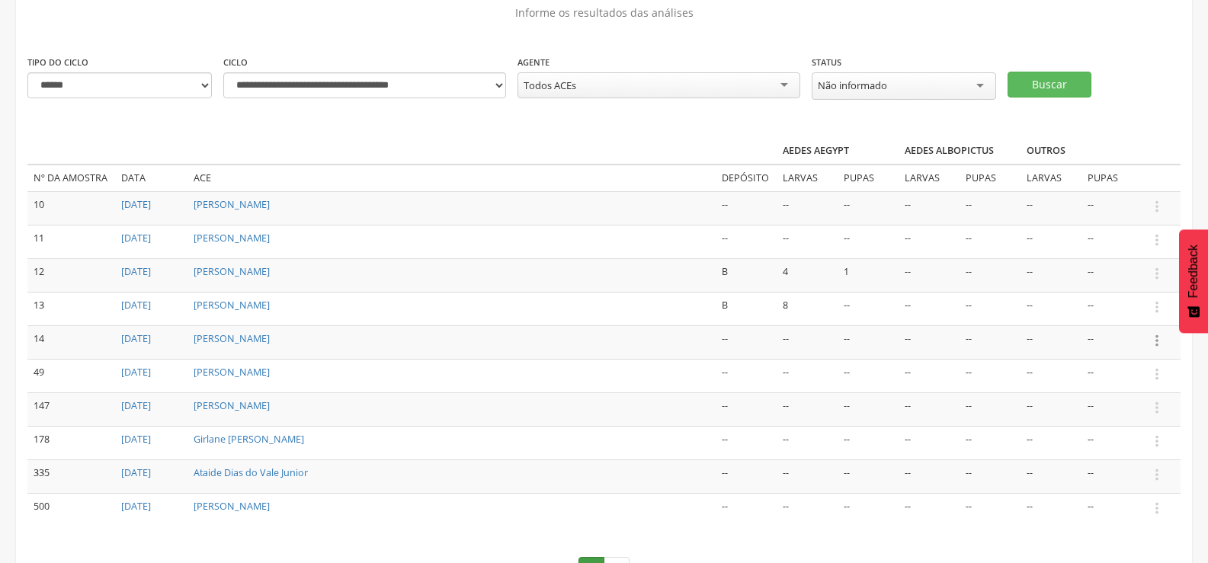
click at [1158, 338] on icon "" at bounding box center [1156, 340] width 17 height 17
click at [1090, 309] on link "Informar resultado" at bounding box center [1104, 315] width 120 height 19
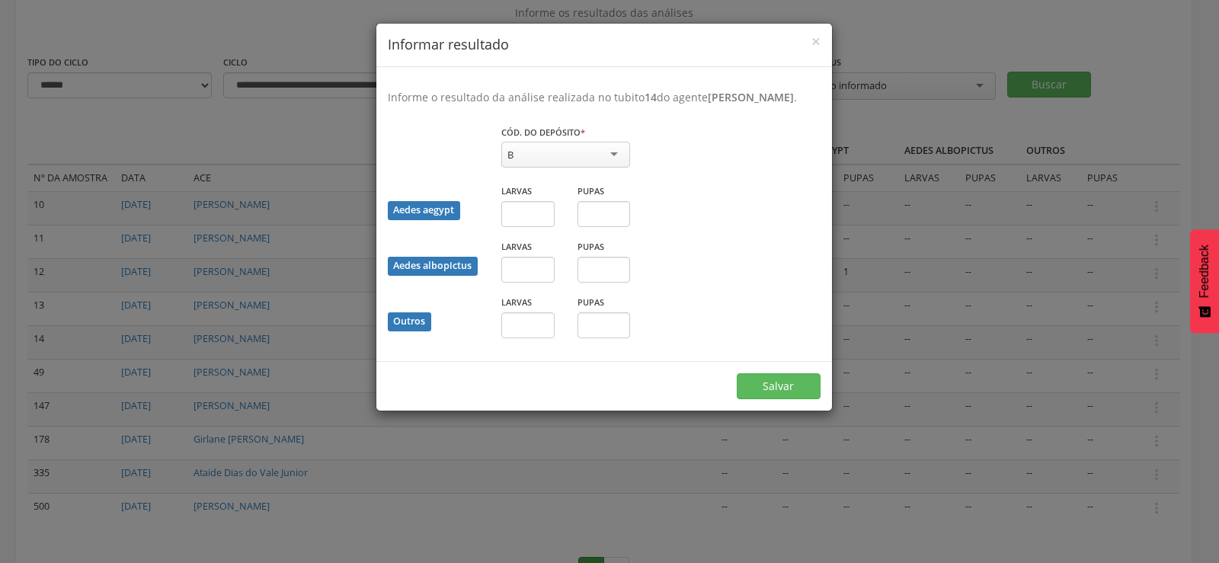
click at [543, 164] on div "B" at bounding box center [565, 155] width 129 height 26
click at [518, 227] on input "text" at bounding box center [527, 214] width 53 height 26
click at [789, 393] on button "Salvar" at bounding box center [779, 386] width 84 height 26
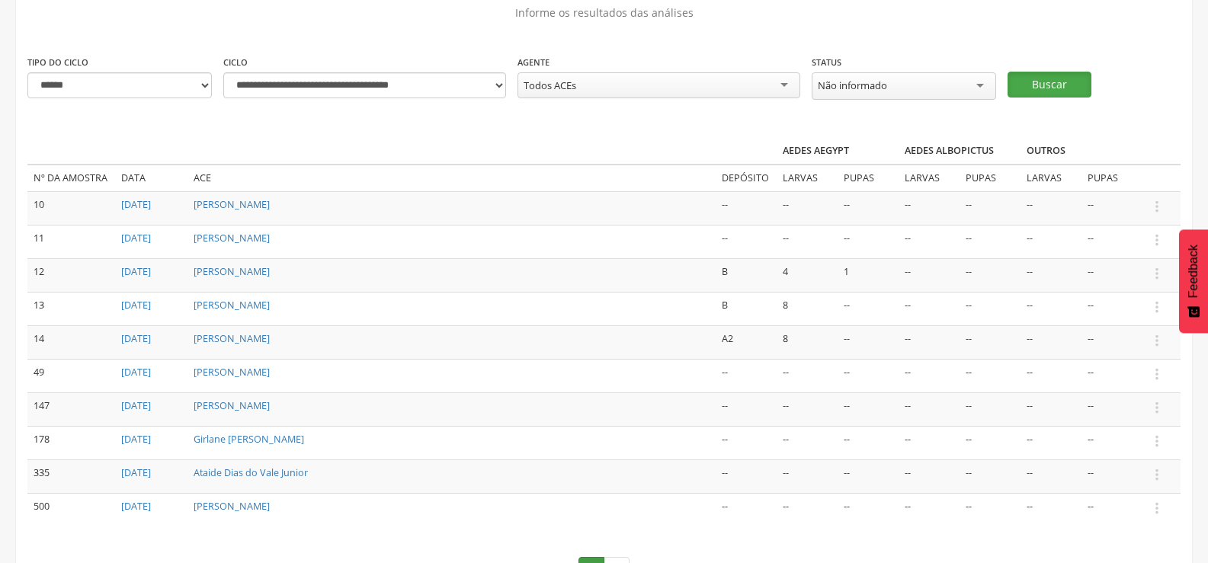
click at [1051, 75] on button "Buscar" at bounding box center [1049, 85] width 84 height 26
click at [1157, 474] on icon "" at bounding box center [1156, 474] width 17 height 17
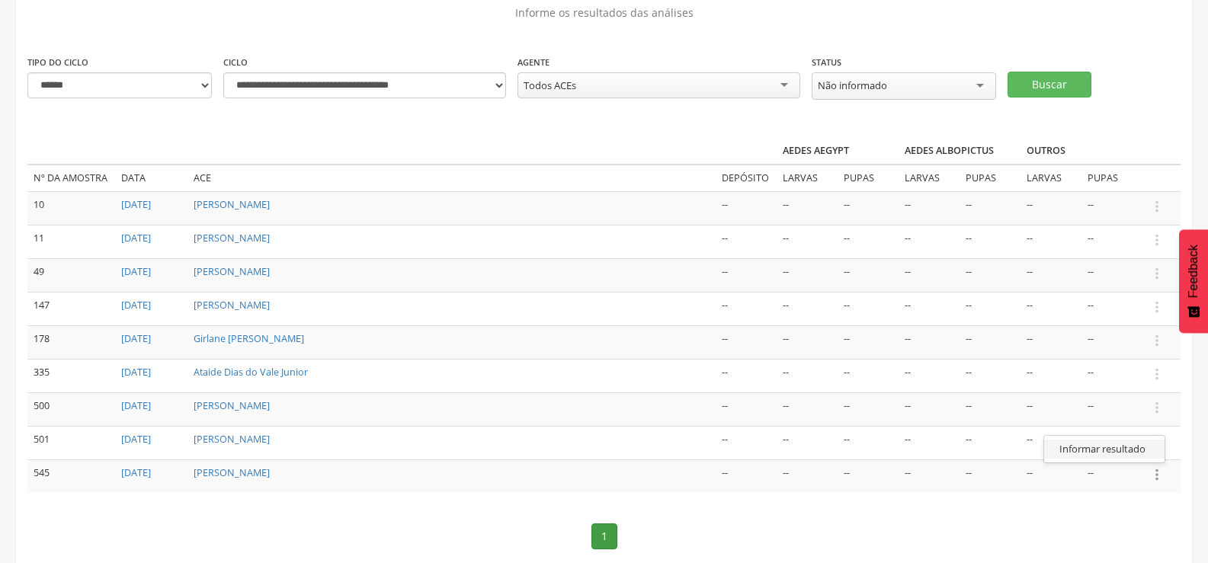
click at [1112, 444] on link "Informar resultado" at bounding box center [1104, 449] width 120 height 19
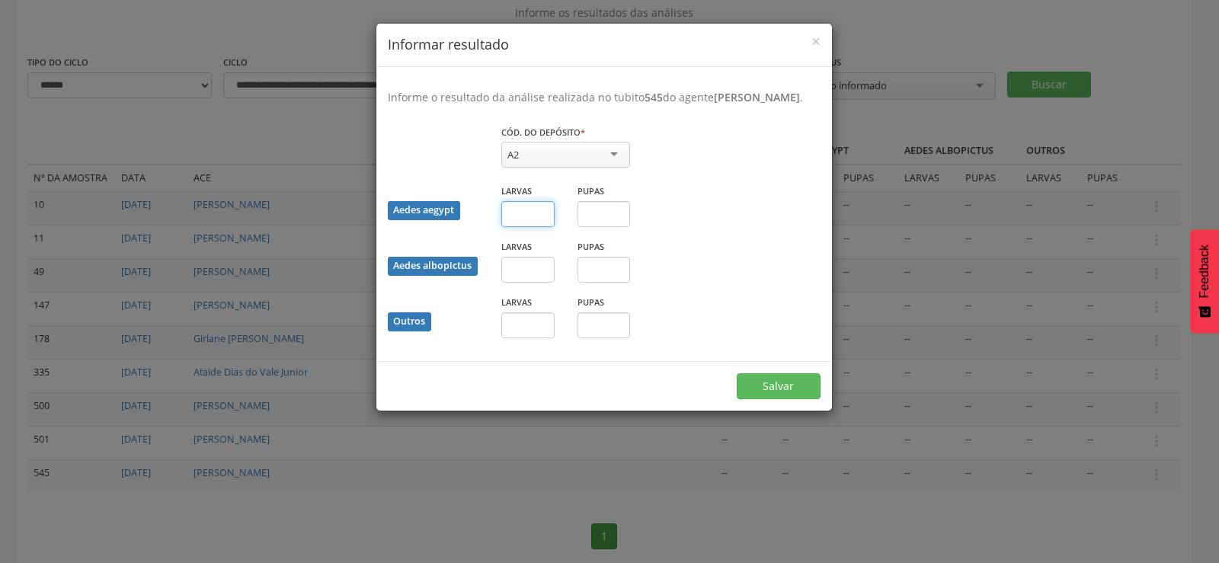
click at [523, 226] on input "text" at bounding box center [527, 214] width 53 height 26
type input "*"
click at [787, 399] on button "Salvar" at bounding box center [779, 386] width 84 height 26
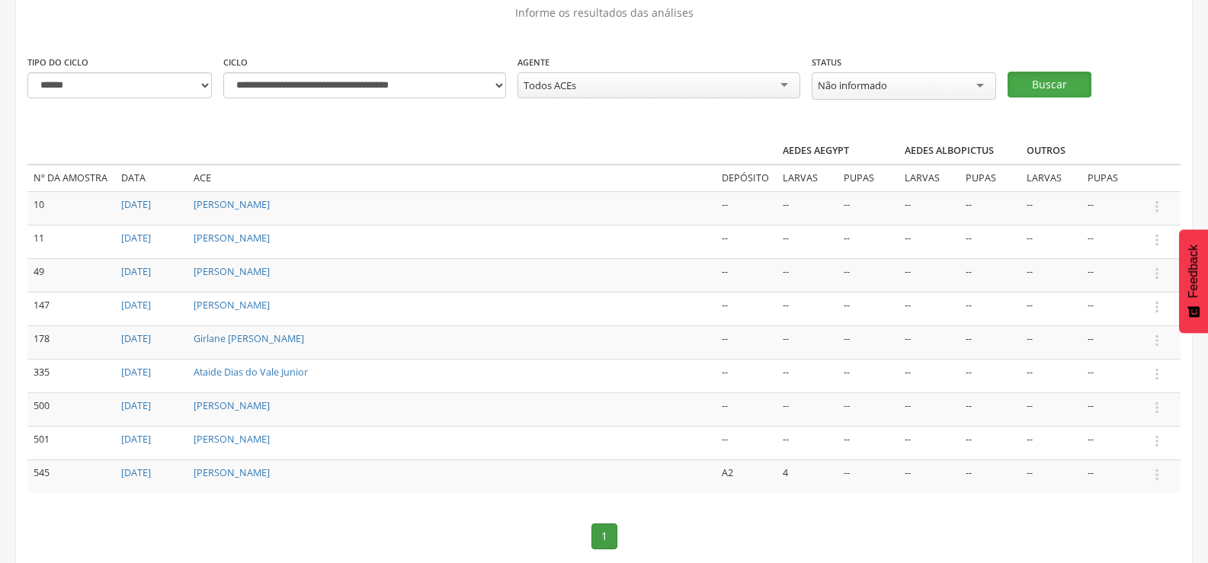
click at [1027, 78] on button "Buscar" at bounding box center [1049, 85] width 84 height 26
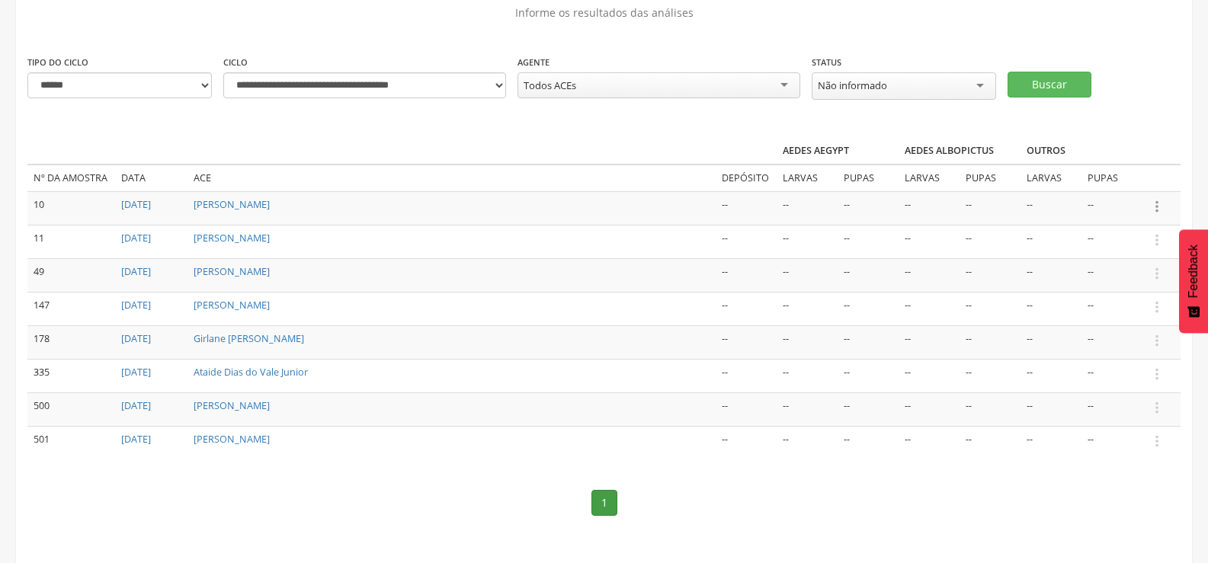
click at [1157, 198] on icon "" at bounding box center [1156, 206] width 17 height 17
click at [1087, 175] on link "Informar resultado" at bounding box center [1104, 180] width 120 height 19
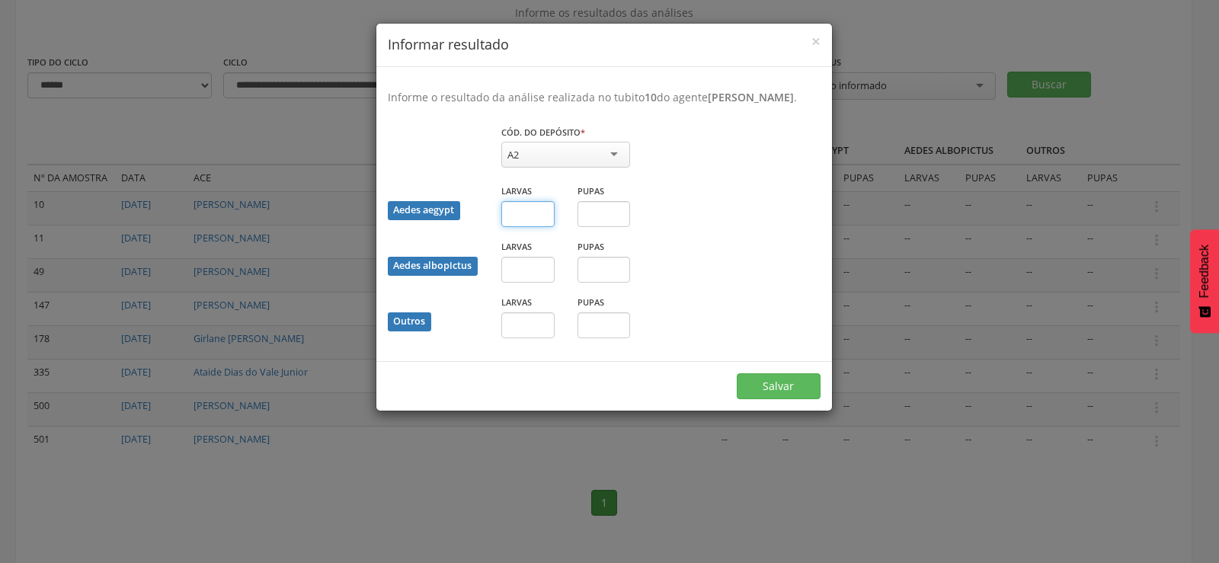
click at [517, 227] on input "text" at bounding box center [527, 214] width 53 height 26
type input "*"
click at [771, 392] on button "Salvar" at bounding box center [779, 386] width 84 height 26
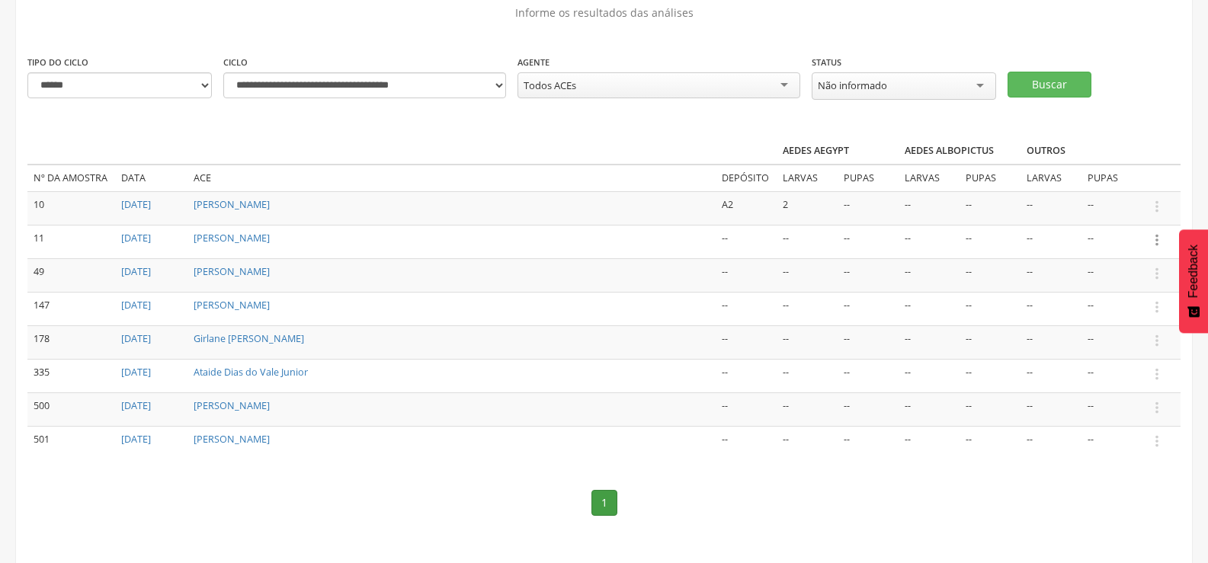
click at [1157, 235] on icon "" at bounding box center [1156, 240] width 17 height 17
click at [1112, 207] on link "Informar resultado" at bounding box center [1104, 214] width 120 height 19
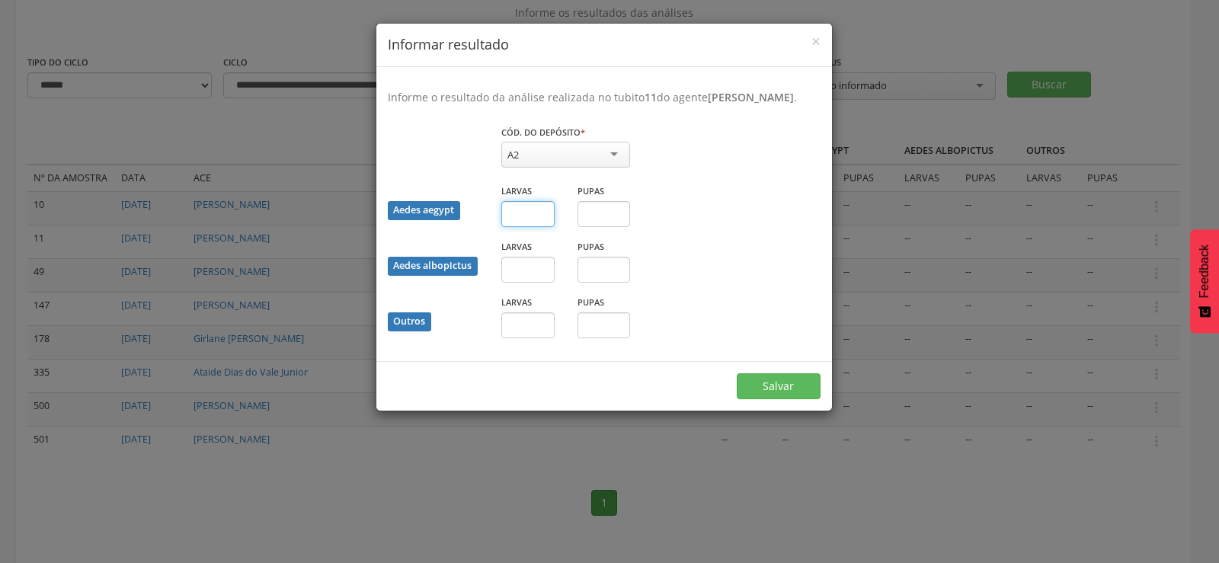
click at [529, 227] on input "text" at bounding box center [527, 214] width 53 height 26
type input "*"
click at [778, 399] on button "Salvar" at bounding box center [779, 386] width 84 height 26
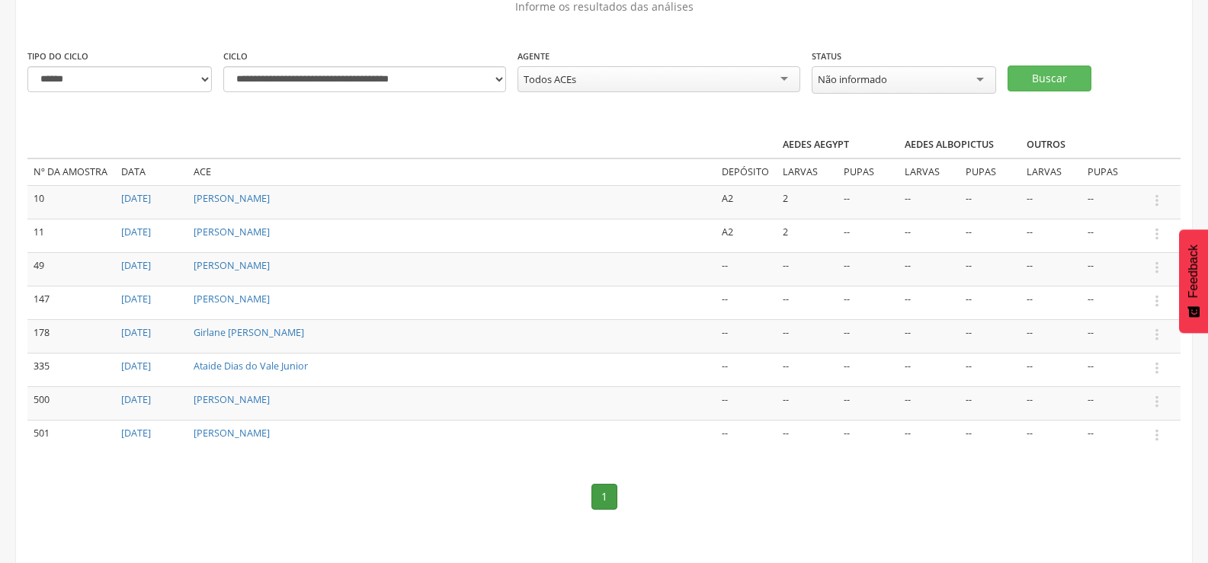
scroll to position [123, 0]
click at [1045, 76] on button "Buscar" at bounding box center [1049, 75] width 84 height 26
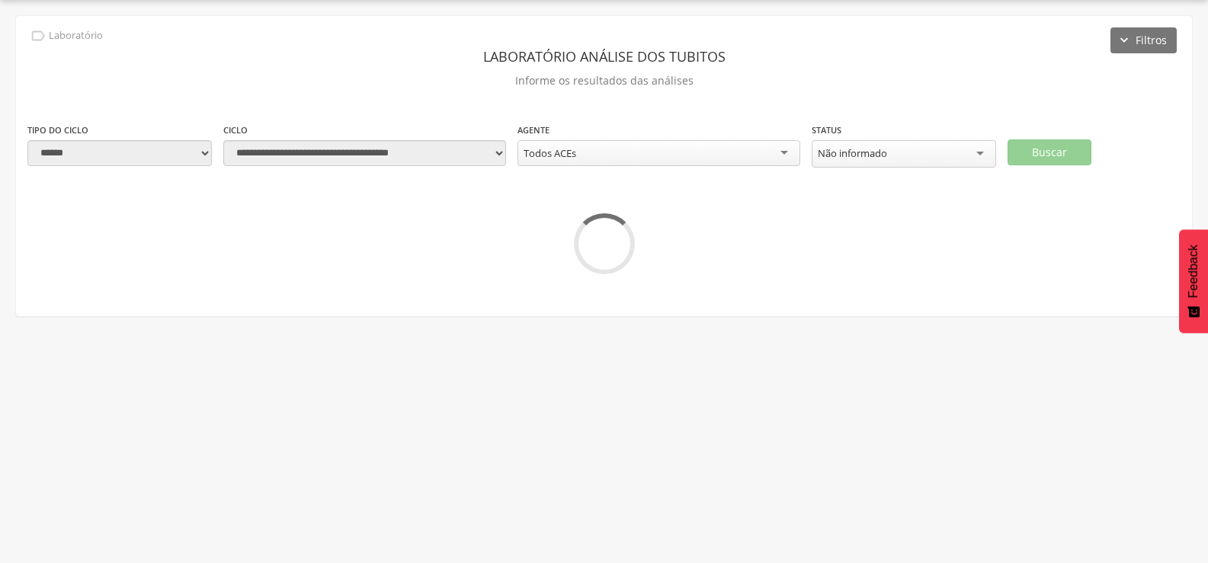
scroll to position [56, 0]
